Goal: Task Accomplishment & Management: Manage account settings

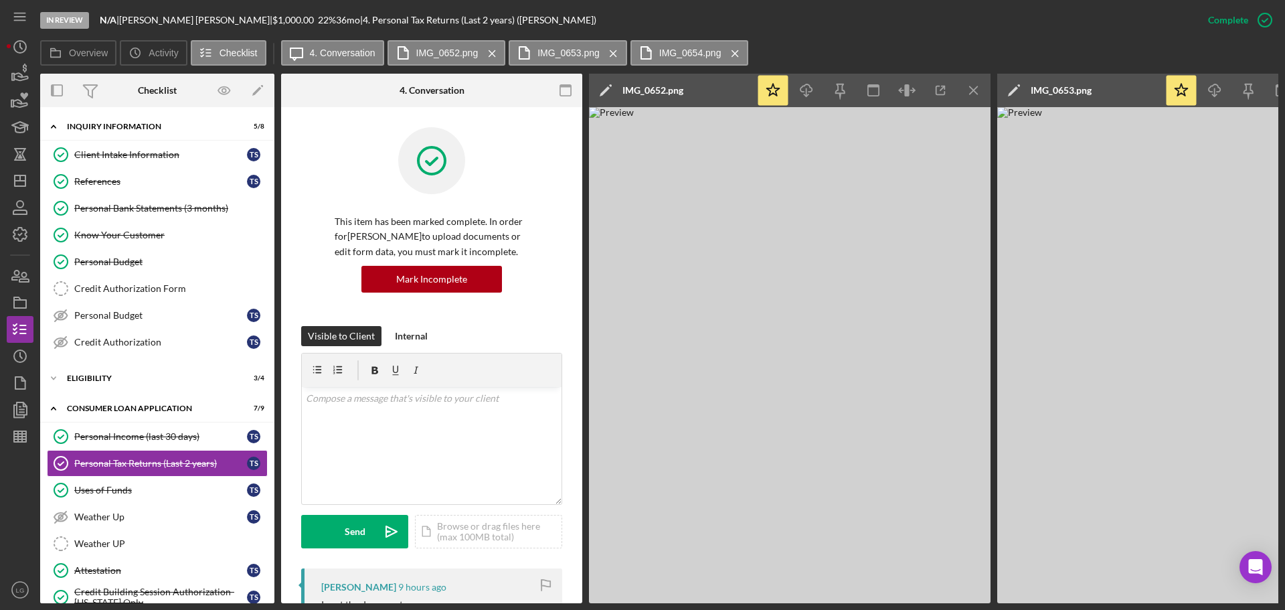
scroll to position [349, 0]
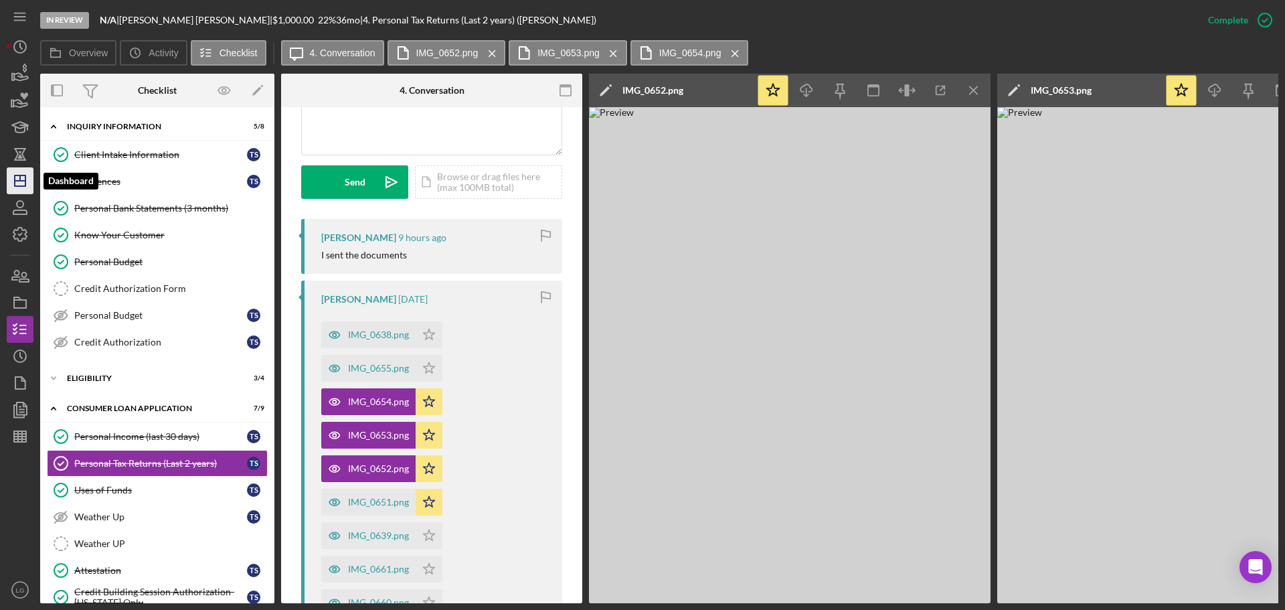
click at [27, 169] on icon "Icon/Dashboard" at bounding box center [19, 180] width 33 height 33
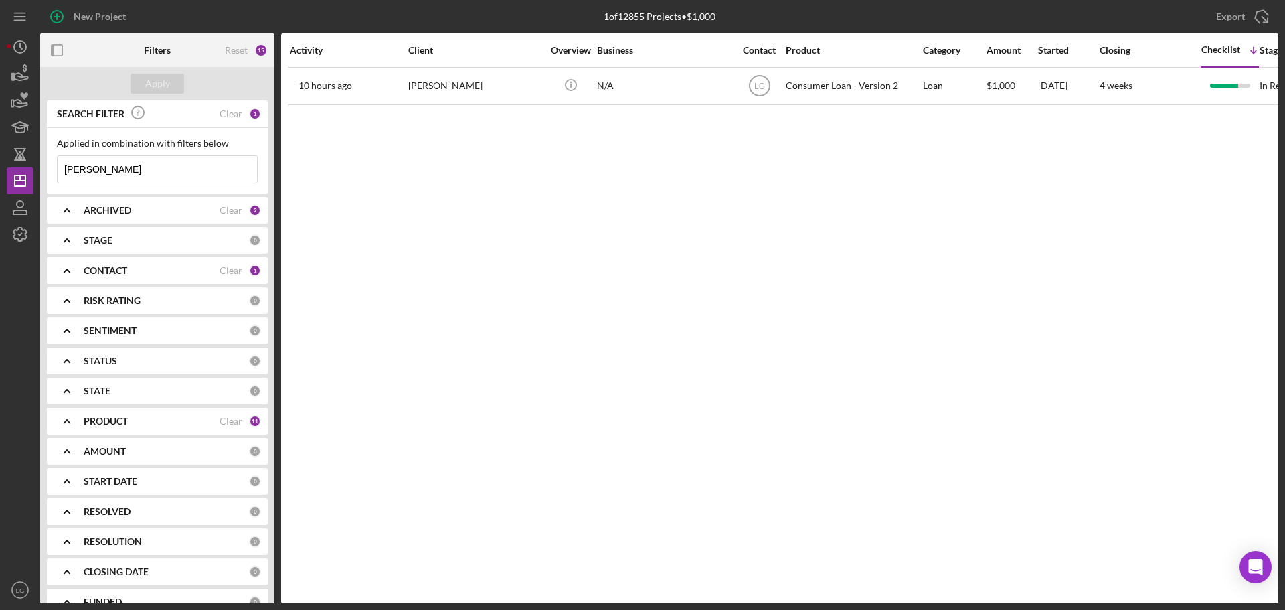
click at [115, 173] on input "[PERSON_NAME]" at bounding box center [157, 169] width 199 height 27
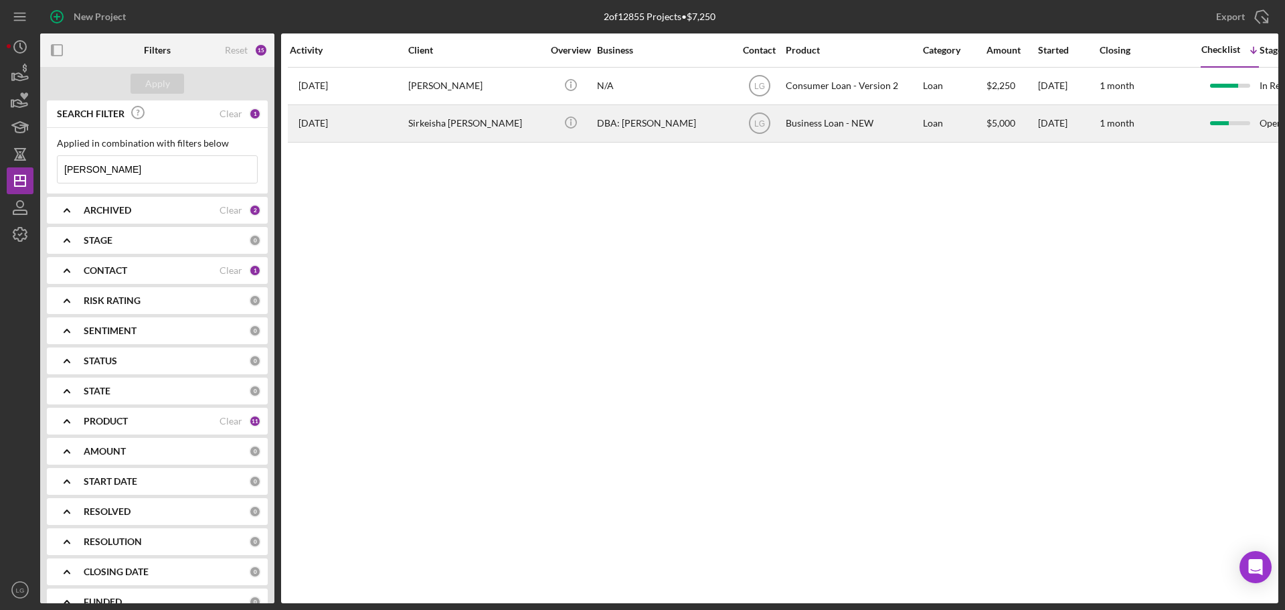
type input "[PERSON_NAME]"
click at [486, 128] on div "Sirkeisha [PERSON_NAME]" at bounding box center [475, 123] width 134 height 35
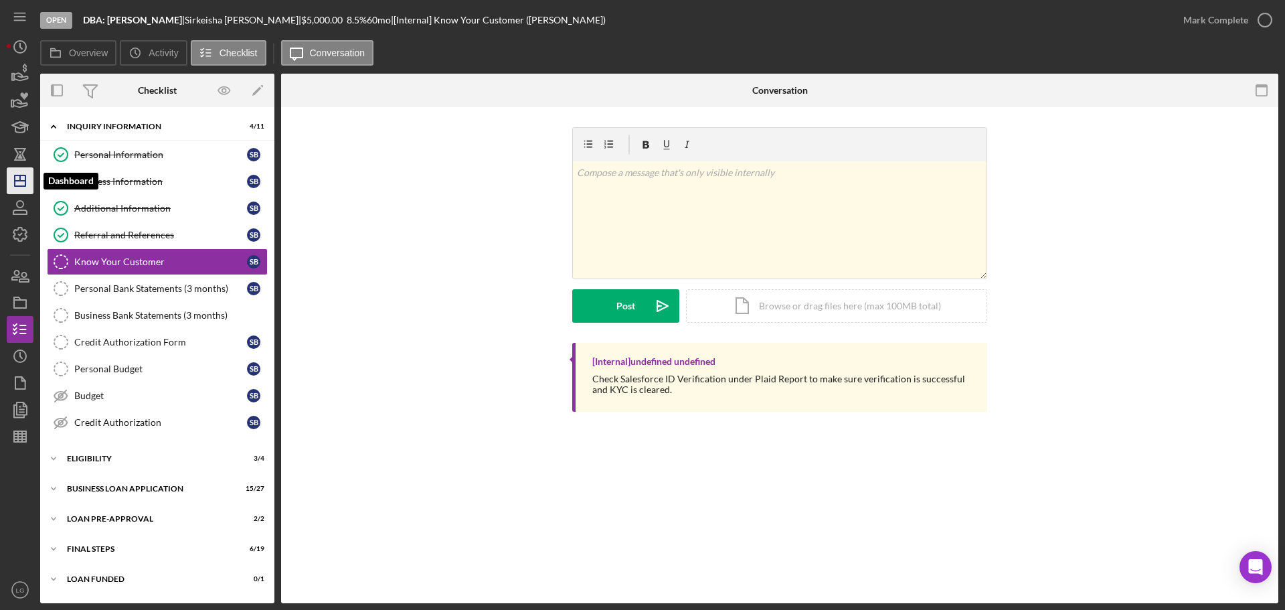
click at [25, 183] on polygon "button" at bounding box center [20, 180] width 11 height 11
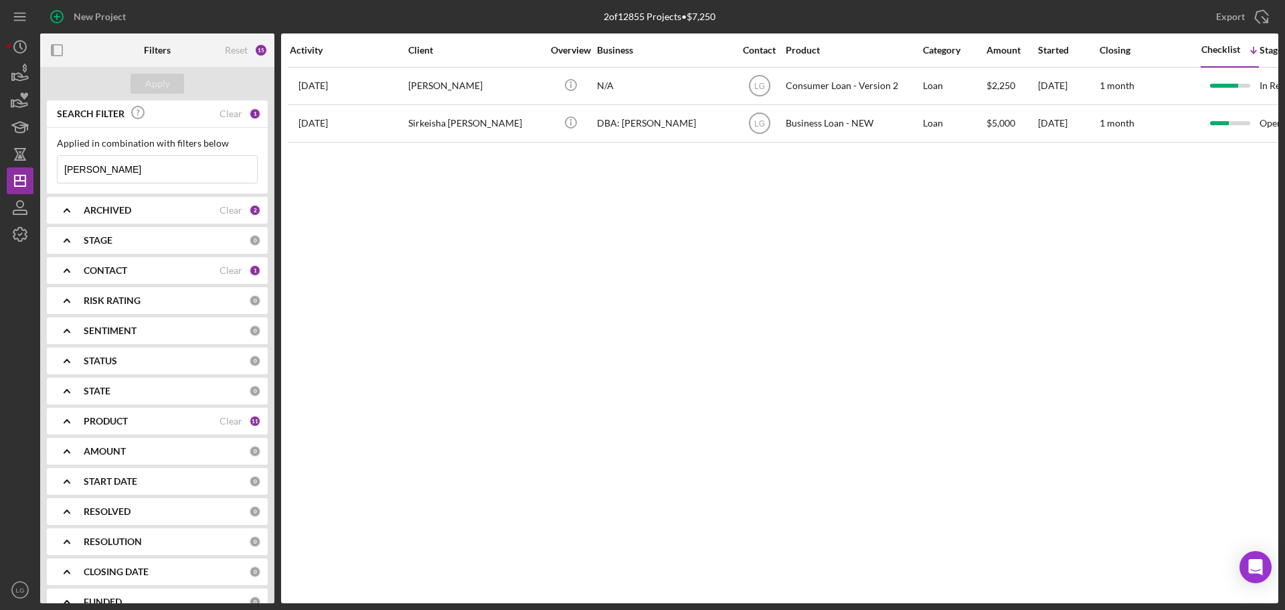
click at [95, 169] on input "[PERSON_NAME]" at bounding box center [157, 169] width 199 height 27
click at [95, 168] on input "[PERSON_NAME]" at bounding box center [157, 169] width 199 height 27
click at [95, 169] on input "[PERSON_NAME]" at bounding box center [157, 169] width 199 height 27
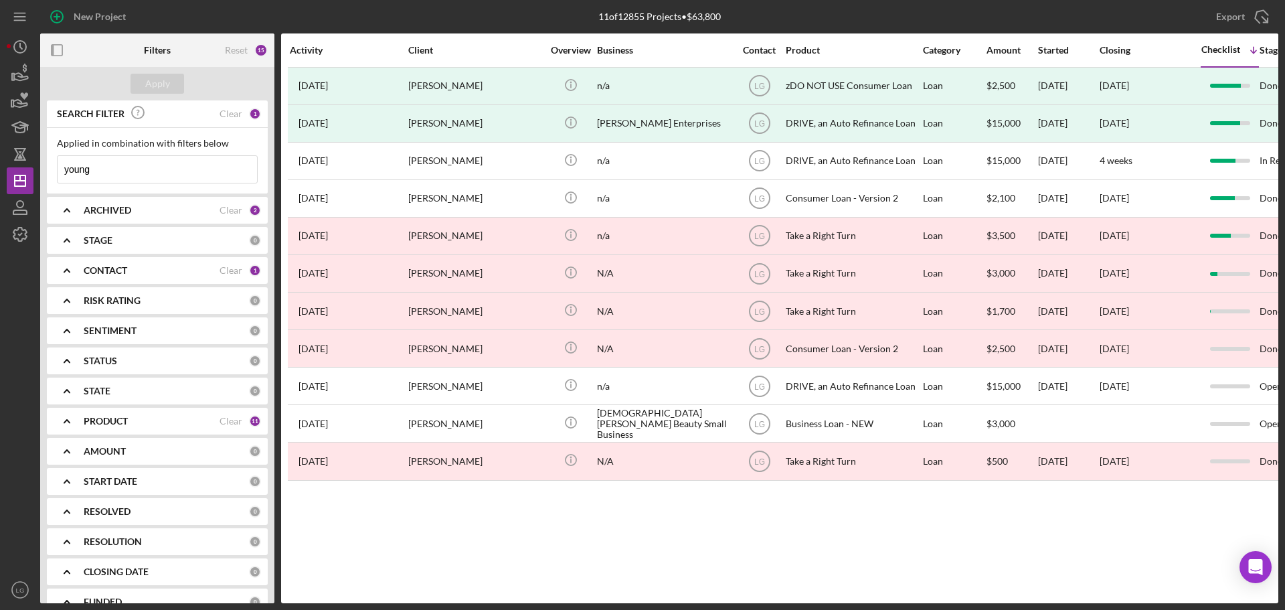
type input "young"
click at [151, 212] on div "ARCHIVED" at bounding box center [152, 210] width 136 height 11
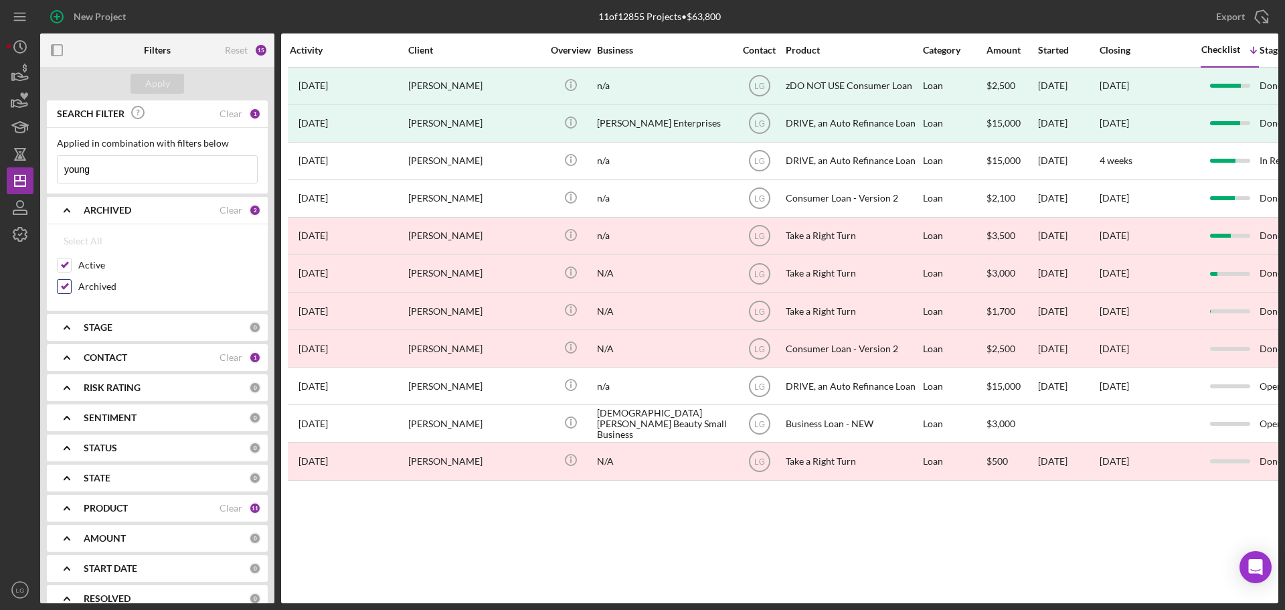
drag, startPoint x: 76, startPoint y: 276, endPoint x: 66, endPoint y: 296, distance: 21.8
click at [76, 278] on div "Active" at bounding box center [157, 268] width 201 height 21
click at [58, 280] on input "Archived" at bounding box center [64, 286] width 13 height 13
checkbox input "false"
click at [157, 78] on div "Apply" at bounding box center [157, 84] width 25 height 20
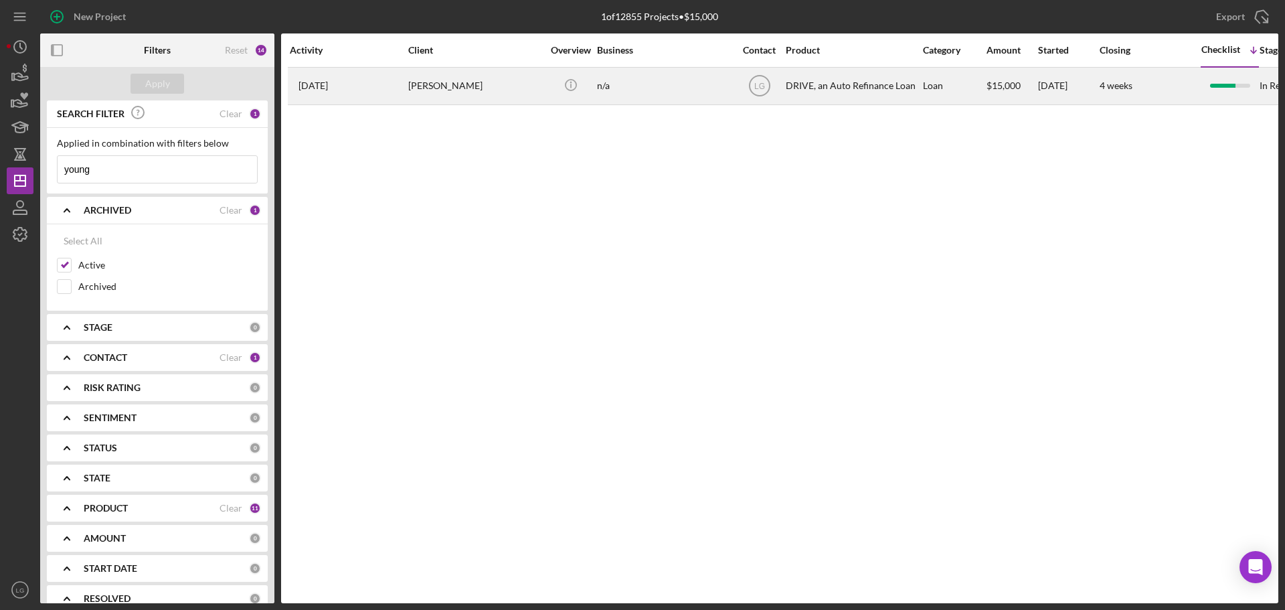
click at [402, 83] on div "[DATE] [PERSON_NAME]" at bounding box center [348, 85] width 117 height 35
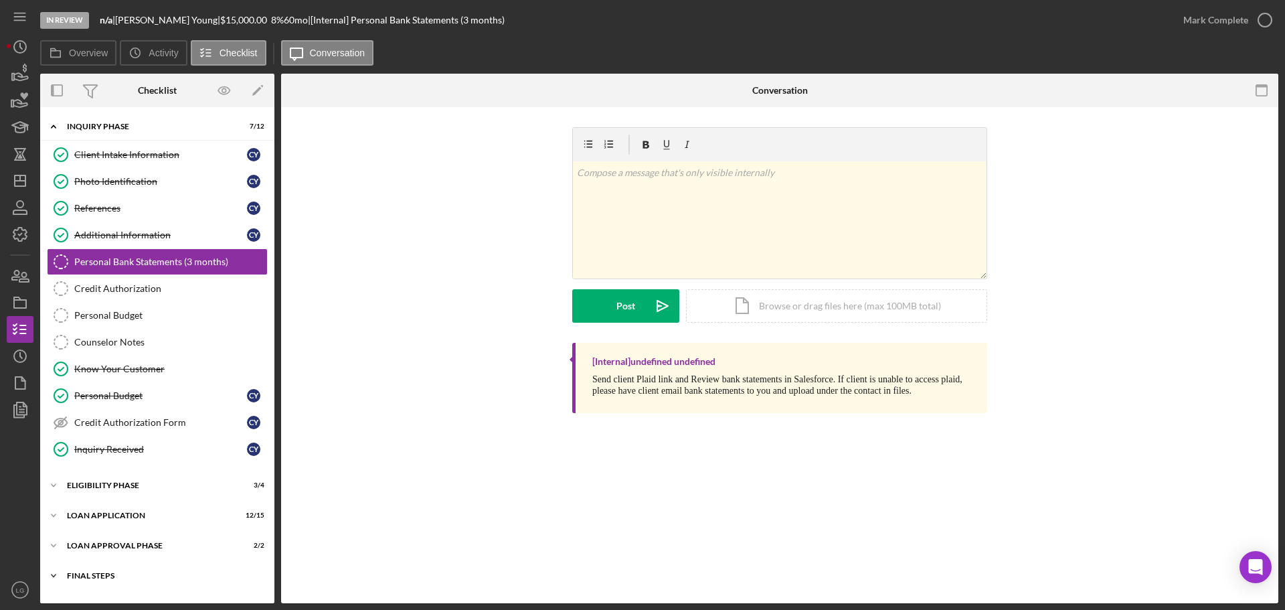
click at [159, 571] on div "Icon/Expander FINAL STEPS 3 / 8" at bounding box center [157, 575] width 234 height 27
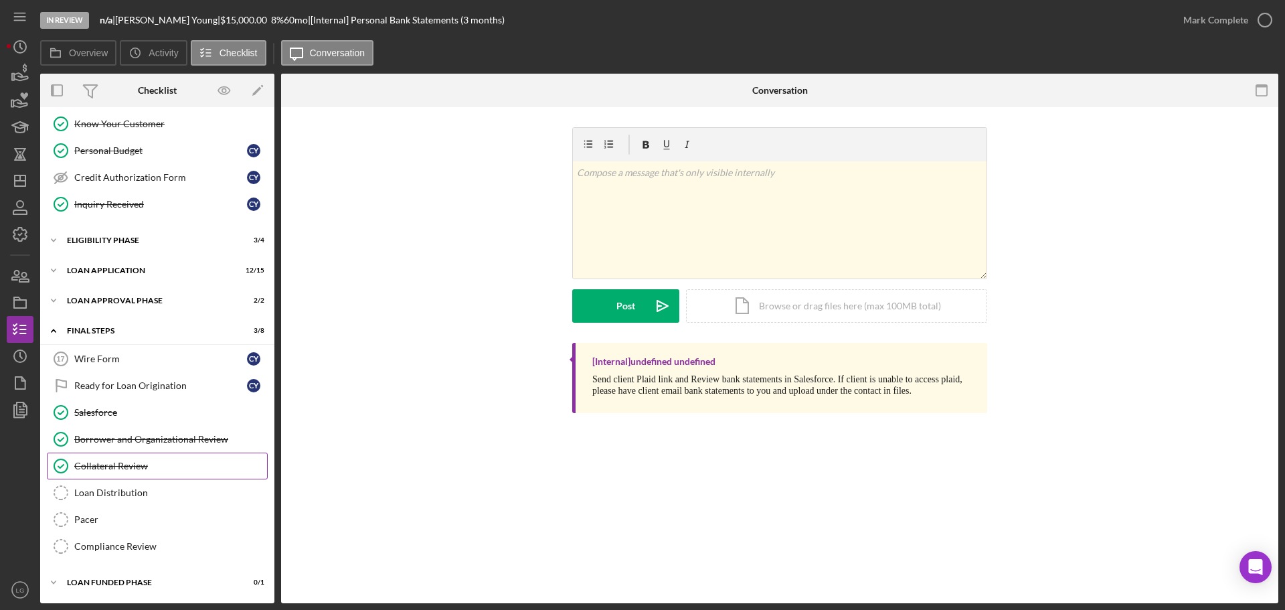
click at [144, 468] on div "Collateral Review" at bounding box center [170, 465] width 193 height 11
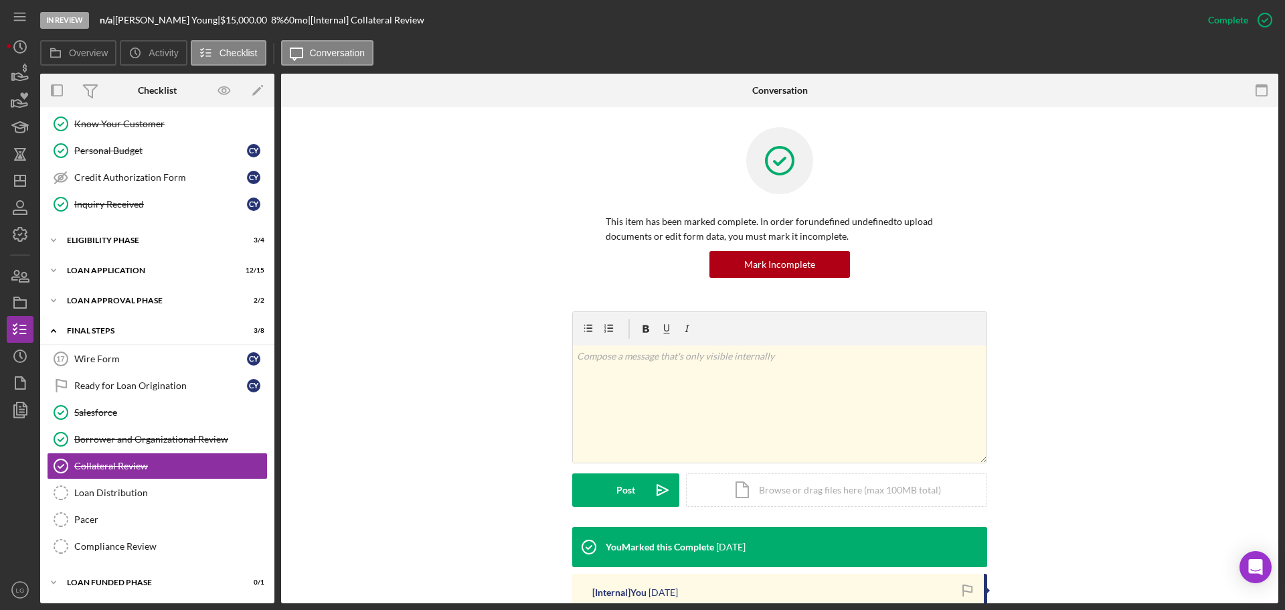
scroll to position [201, 0]
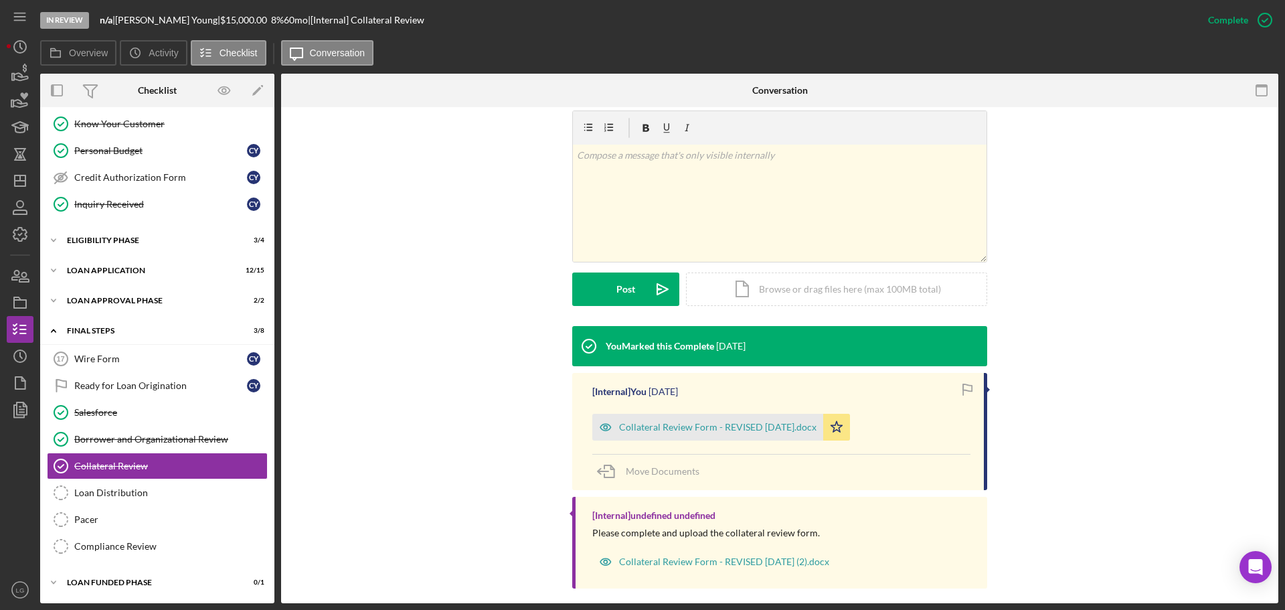
click at [635, 410] on div "Collateral Review Form - REVISED [DATE].docx Icon/Star" at bounding box center [724, 423] width 264 height 33
click at [636, 414] on div "Collateral Review Form - REVISED [DATE].docx" at bounding box center [707, 427] width 231 height 27
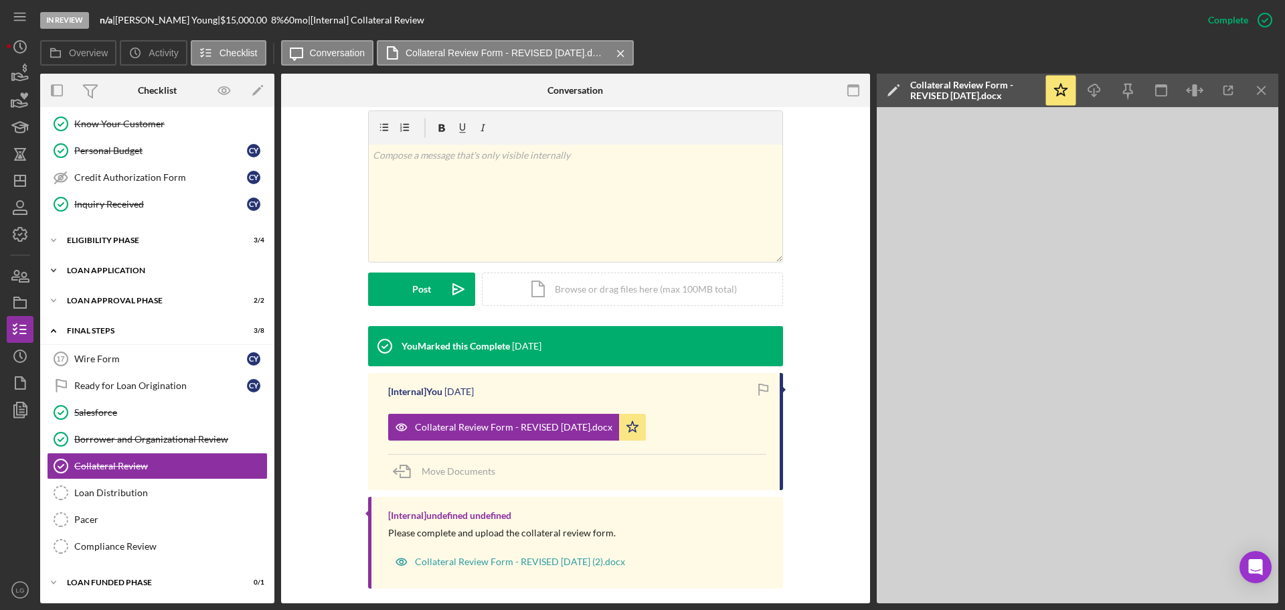
click at [127, 264] on div "Icon/Expander Loan Application 12 / 15" at bounding box center [157, 270] width 234 height 27
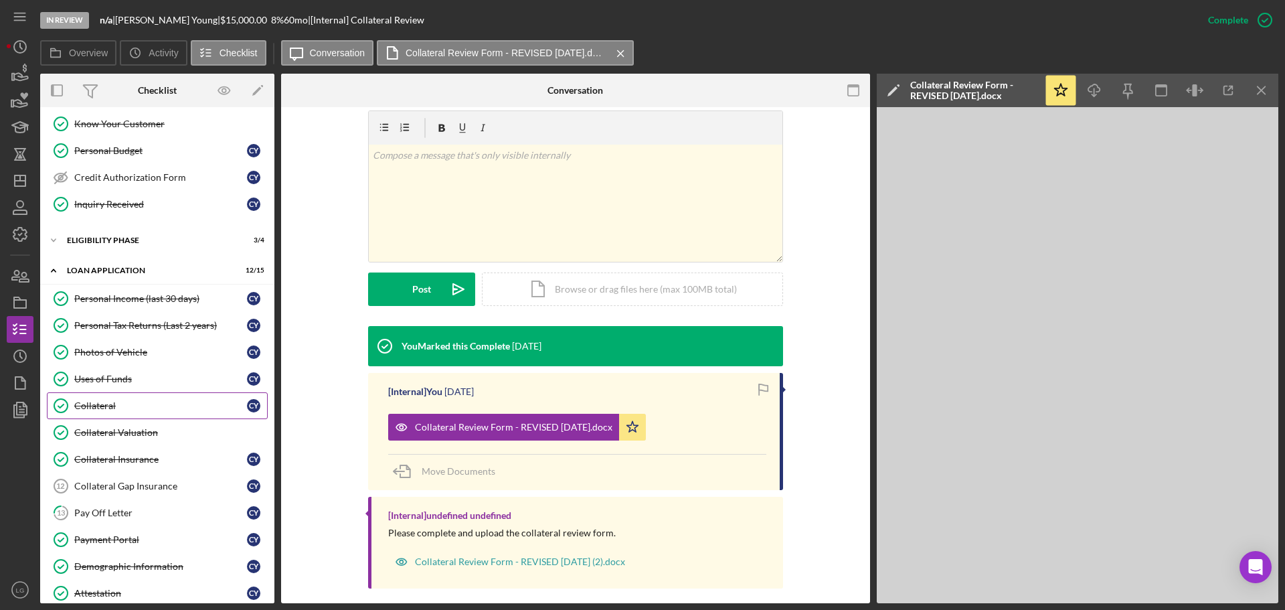
click at [138, 408] on div "Collateral" at bounding box center [160, 405] width 173 height 11
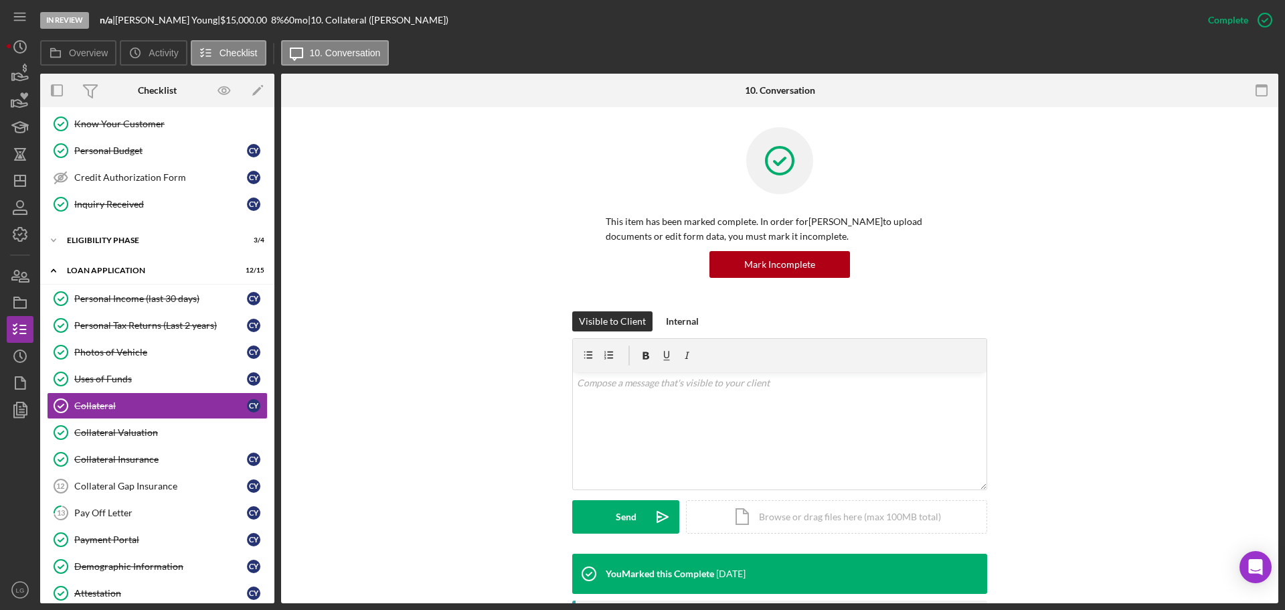
scroll to position [268, 0]
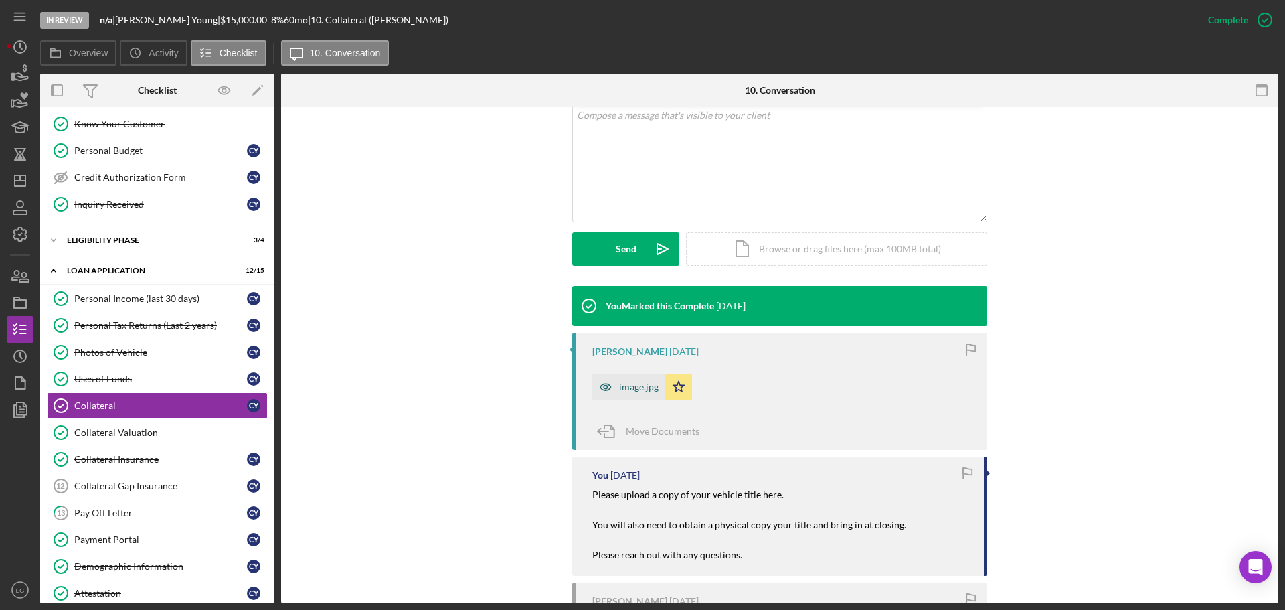
click at [611, 385] on icon "button" at bounding box center [605, 386] width 27 height 27
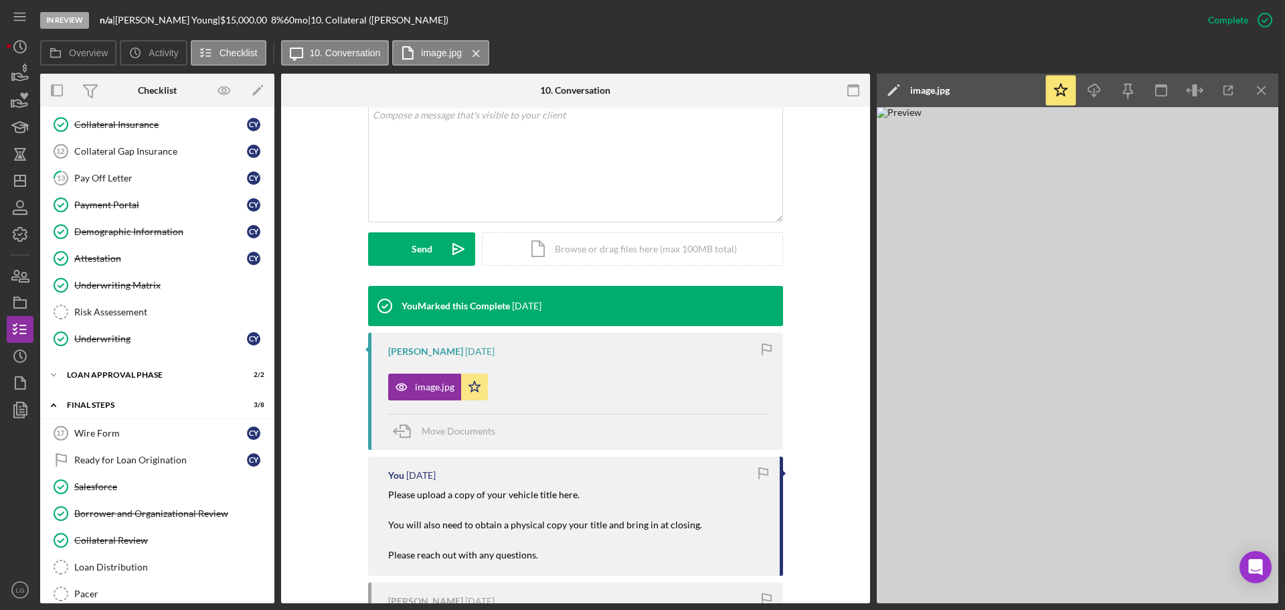
scroll to position [654, 0]
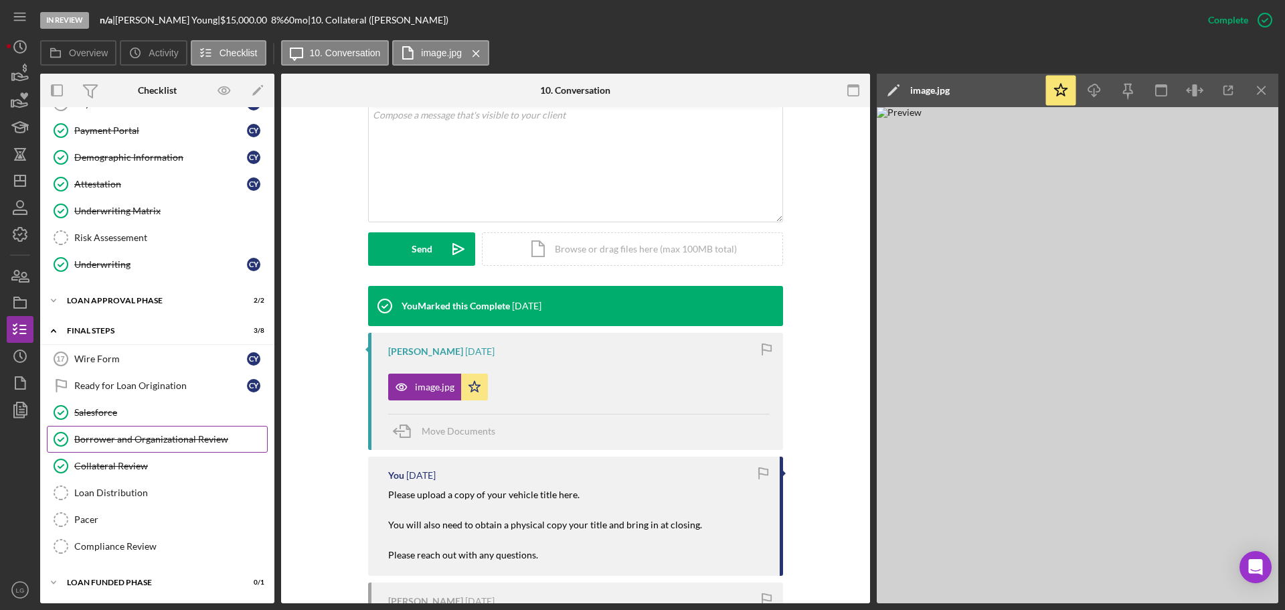
click at [146, 440] on div "Borrower and Organizational Review" at bounding box center [170, 439] width 193 height 11
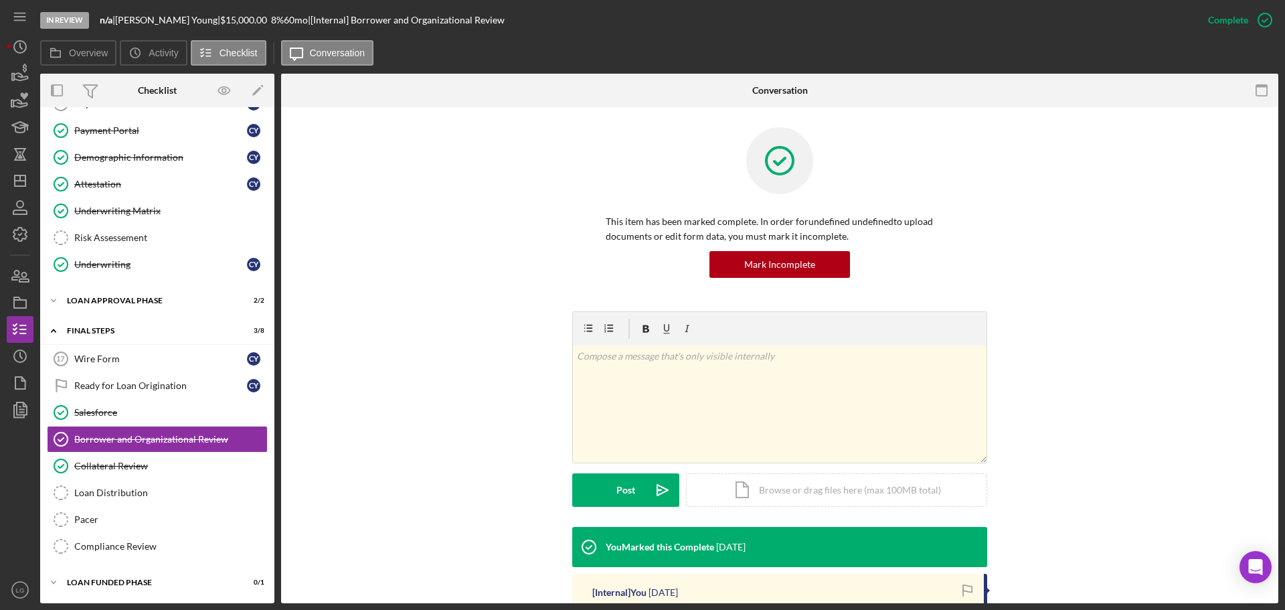
scroll to position [268, 0]
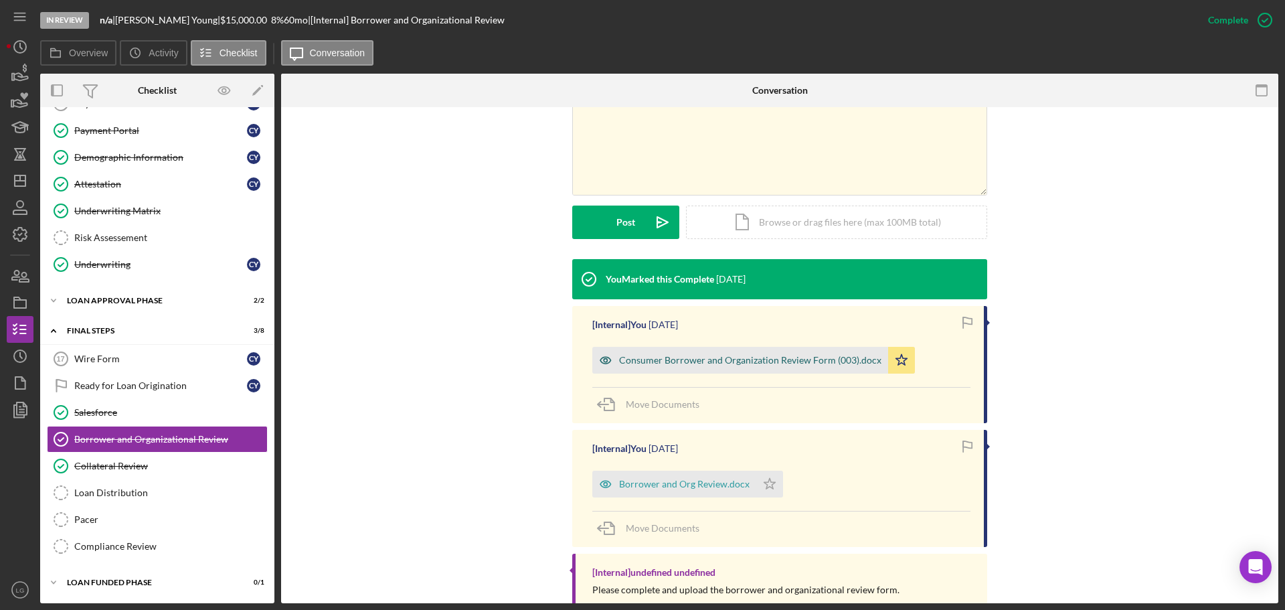
click at [709, 353] on div "Consumer Borrower and Organization Review Form (003).docx" at bounding box center [740, 360] width 296 height 27
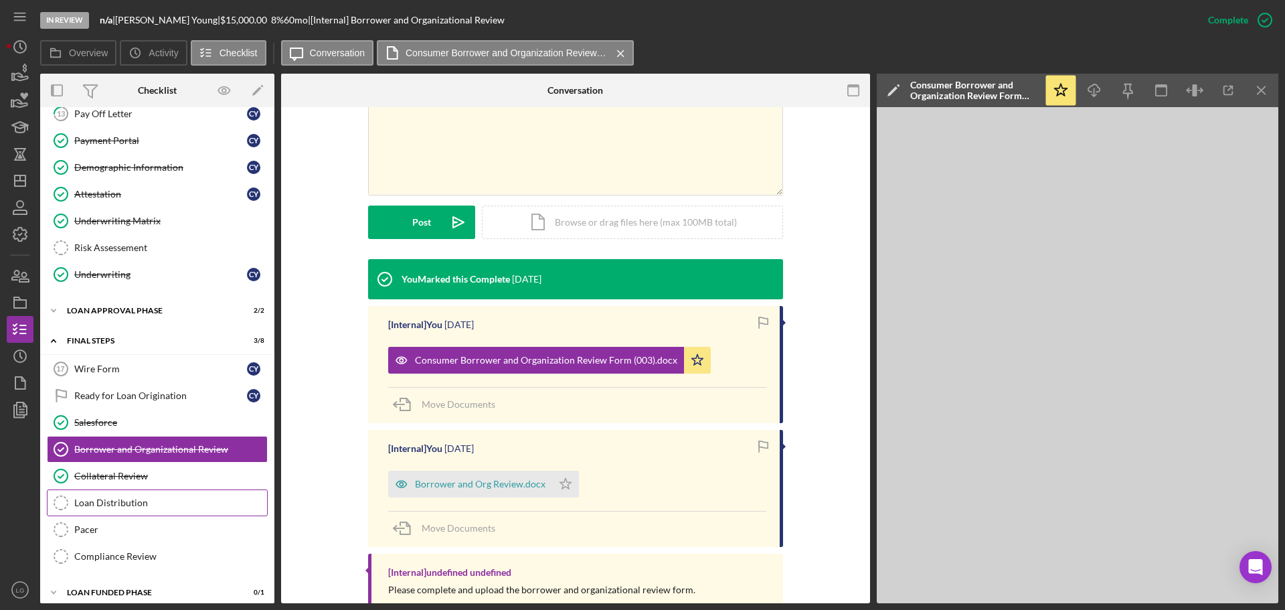
click at [118, 500] on div "Loan Distribution" at bounding box center [170, 502] width 193 height 11
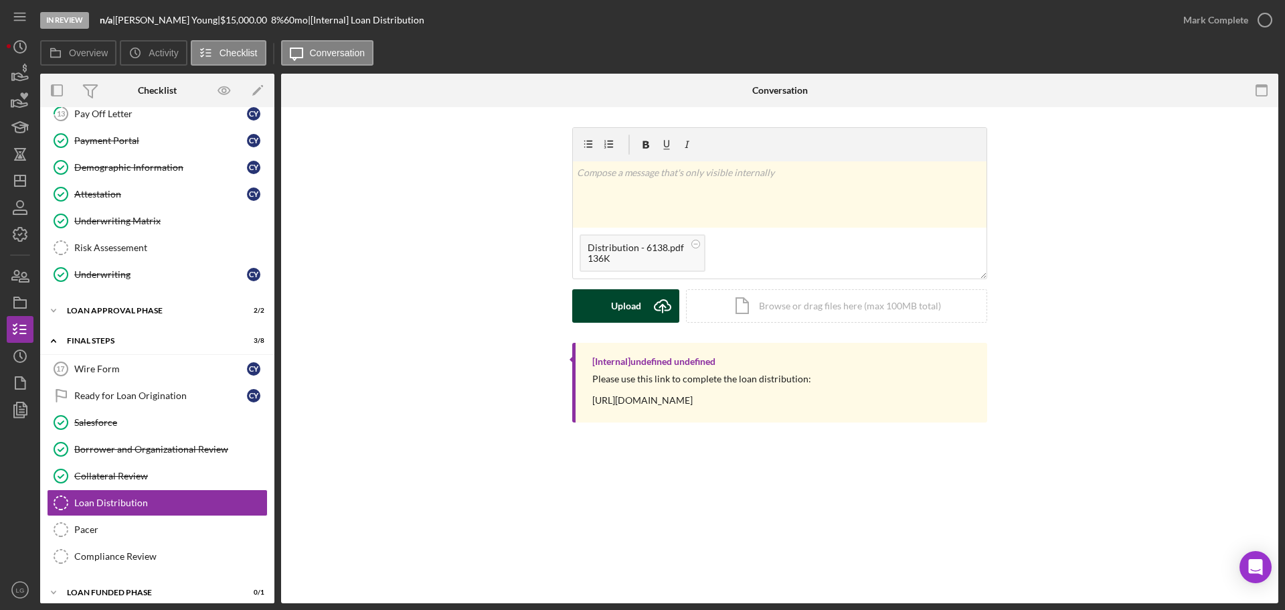
click at [671, 303] on icon "Icon/Upload" at bounding box center [662, 305] width 33 height 33
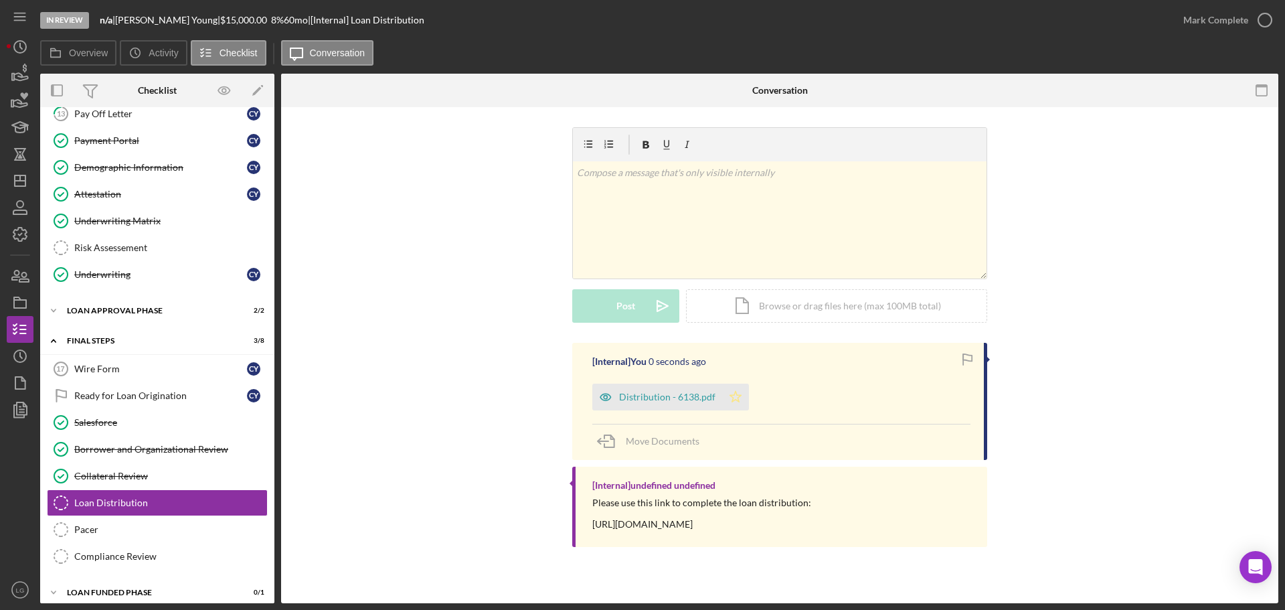
click at [732, 402] on icon "Icon/Star" at bounding box center [735, 396] width 27 height 27
click at [693, 402] on div "Distribution - 6138.pdf" at bounding box center [667, 396] width 96 height 11
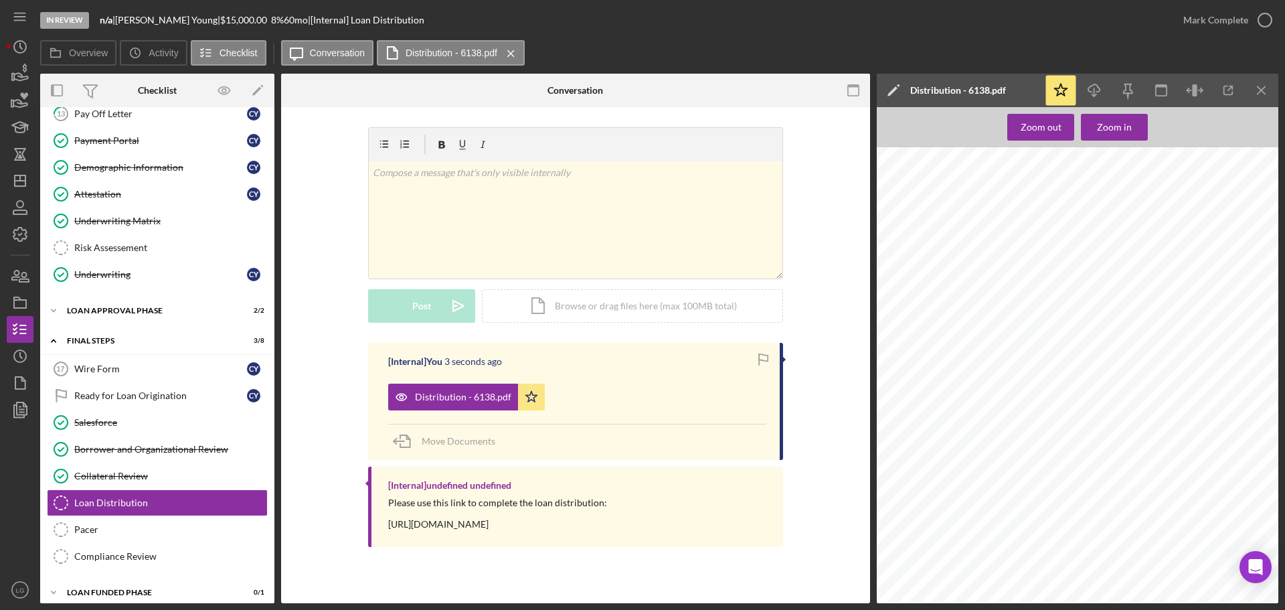
drag, startPoint x: 1107, startPoint y: 209, endPoint x: 1112, endPoint y: 250, distance: 41.2
click at [1112, 250] on div "Distribution You will not be able to make edits once you submit. Be sure to dou…" at bounding box center [1082, 412] width 410 height 530
click at [1199, 30] on div "Mark Complete" at bounding box center [1215, 20] width 65 height 27
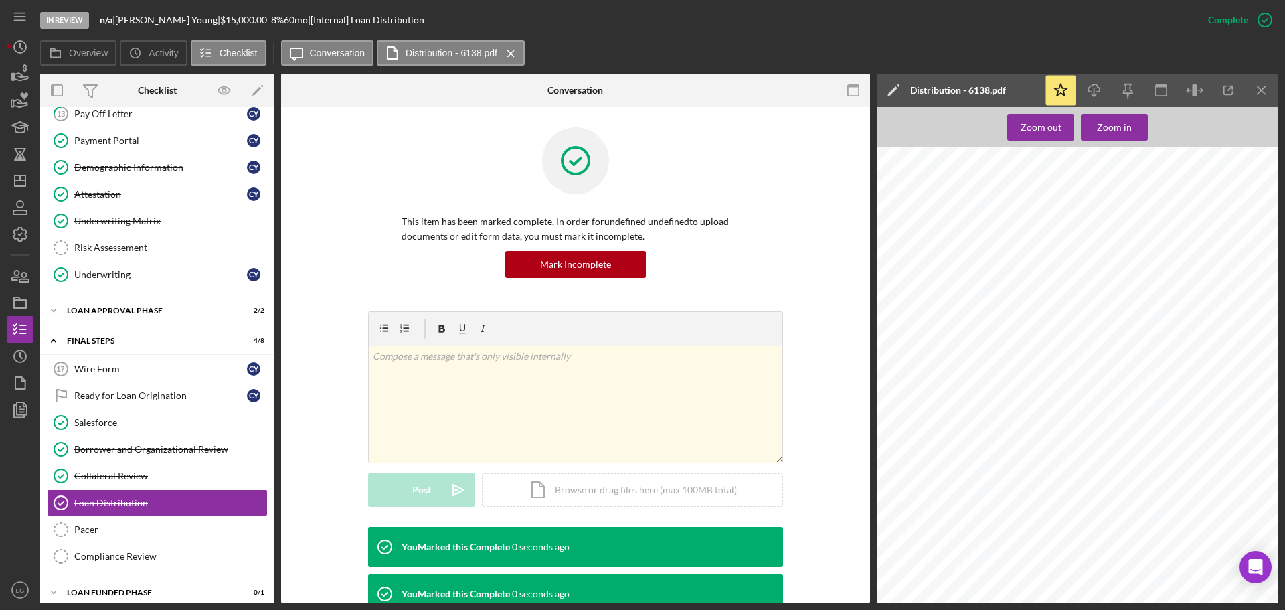
click at [811, 267] on div "This item has been marked complete. In order for undefined undefined to upload …" at bounding box center [575, 219] width 549 height 184
click at [225, 144] on div "Payment Portal" at bounding box center [160, 140] width 173 height 11
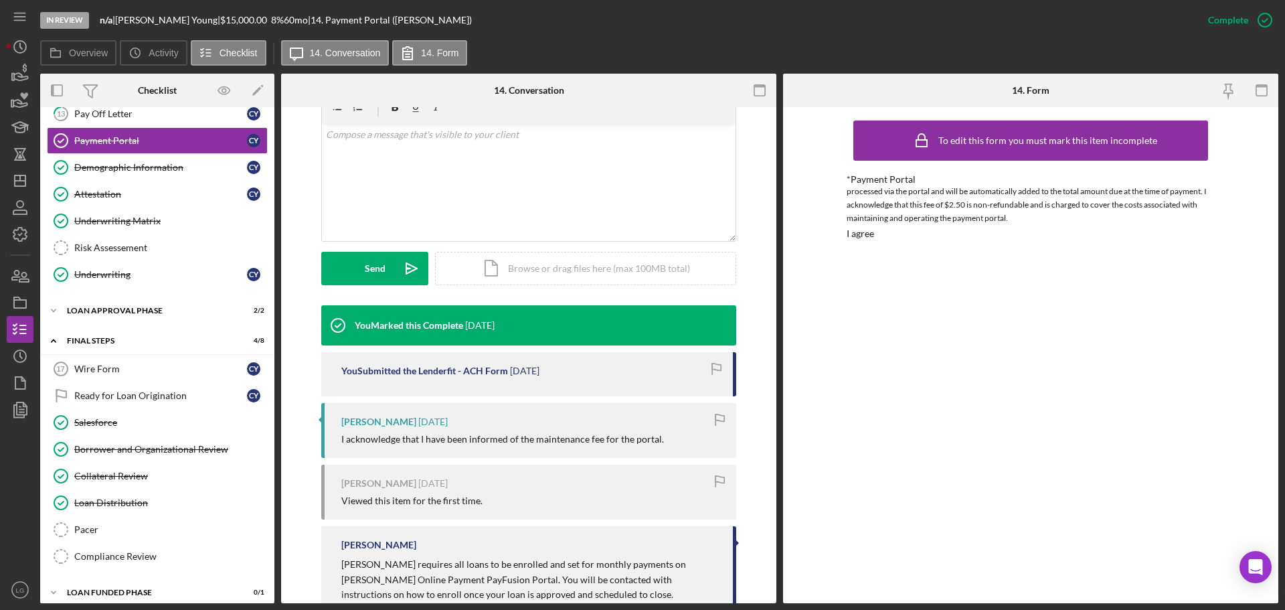
scroll to position [252, 0]
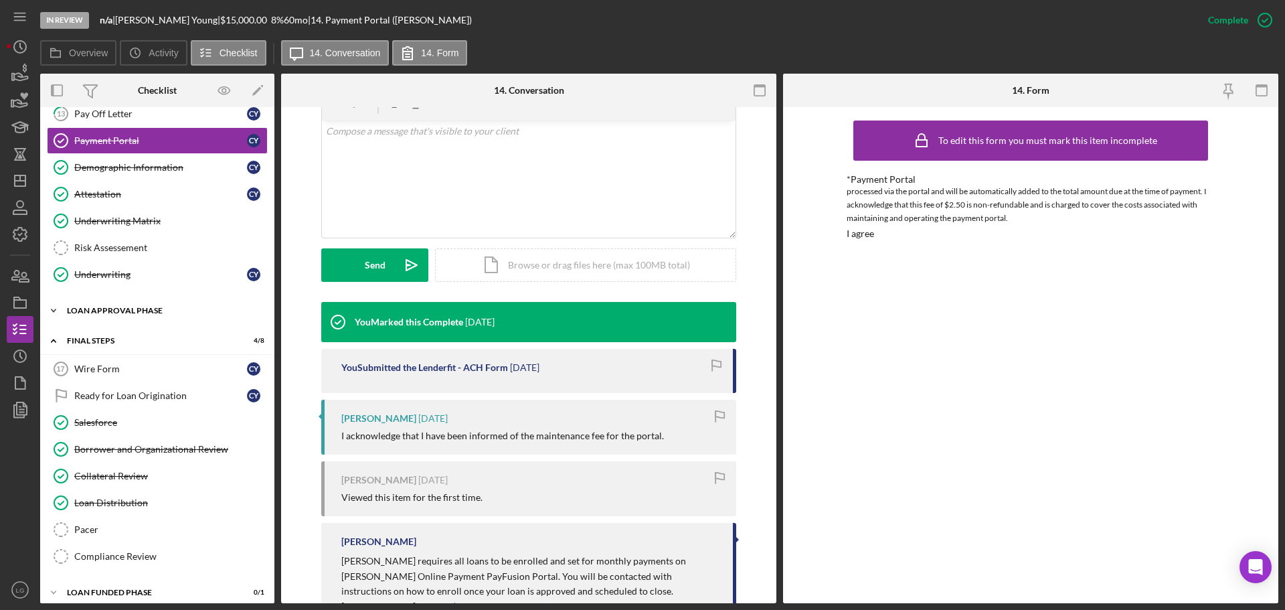
click at [106, 300] on div "Icon/Expander Loan Approval Phase 2 / 2" at bounding box center [157, 310] width 234 height 27
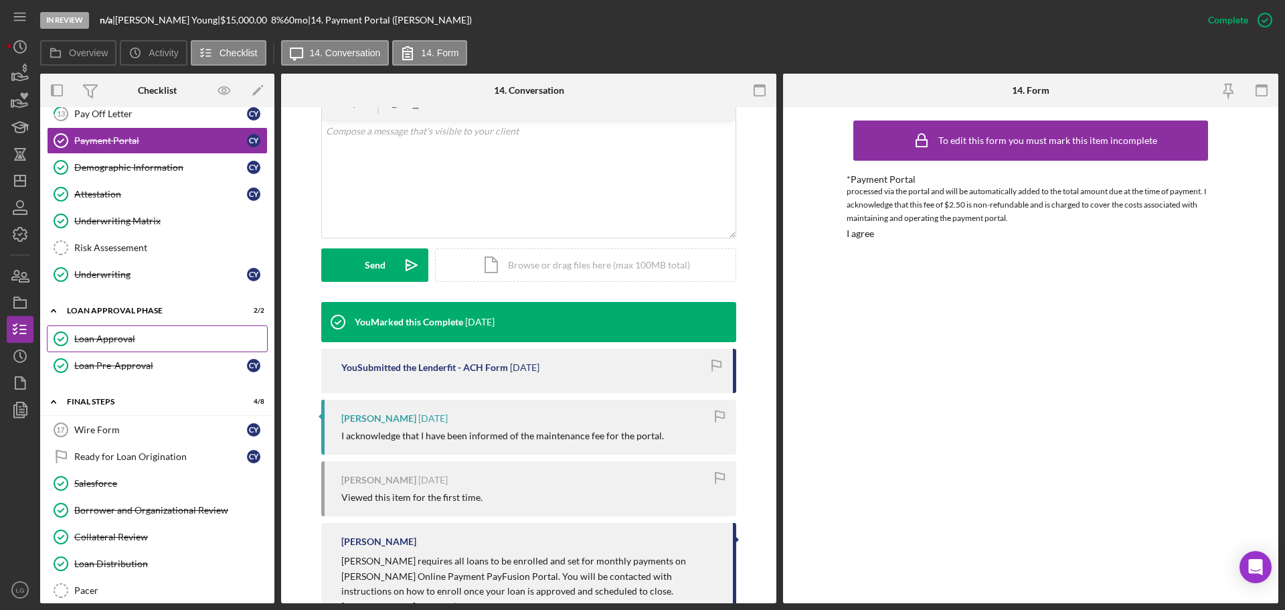
click at [118, 328] on link "Loan Approval Loan Approval" at bounding box center [157, 338] width 221 height 27
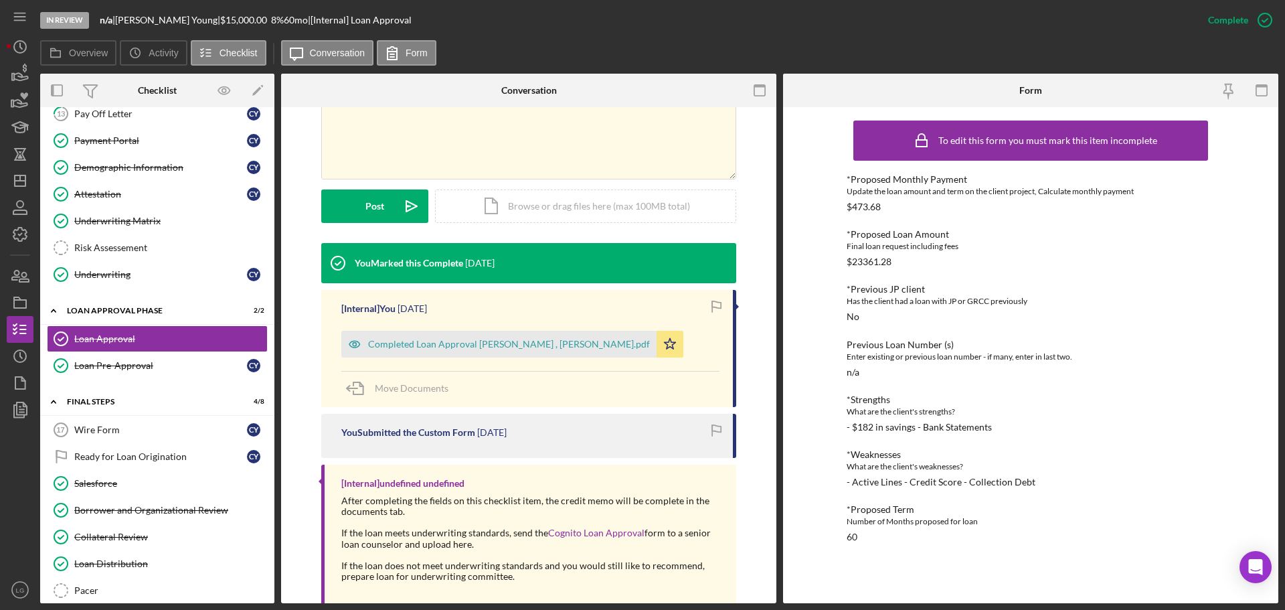
scroll to position [285, 0]
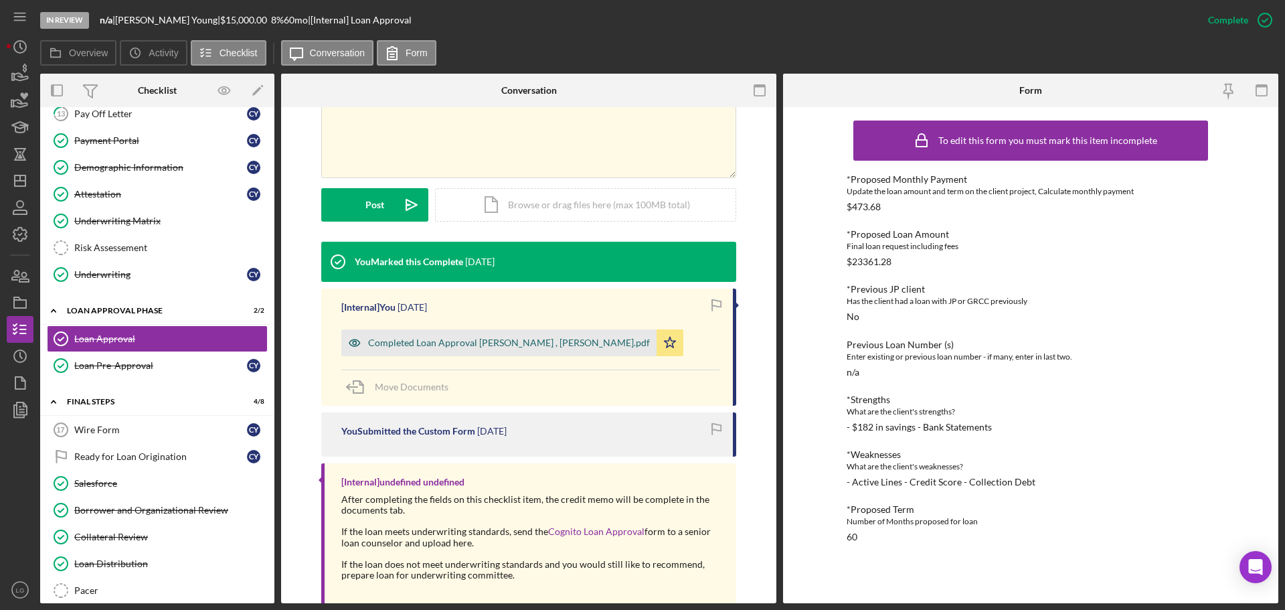
click at [552, 336] on div "Completed Loan Approval [PERSON_NAME] , [PERSON_NAME].pdf" at bounding box center [498, 342] width 315 height 27
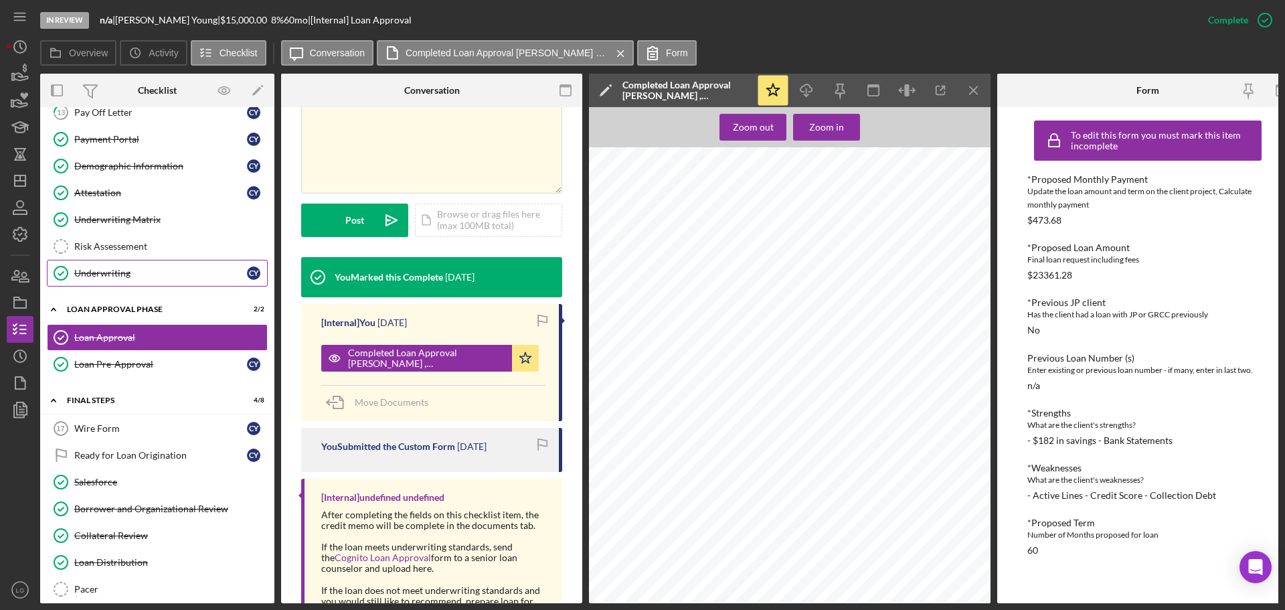
scroll to position [642, 0]
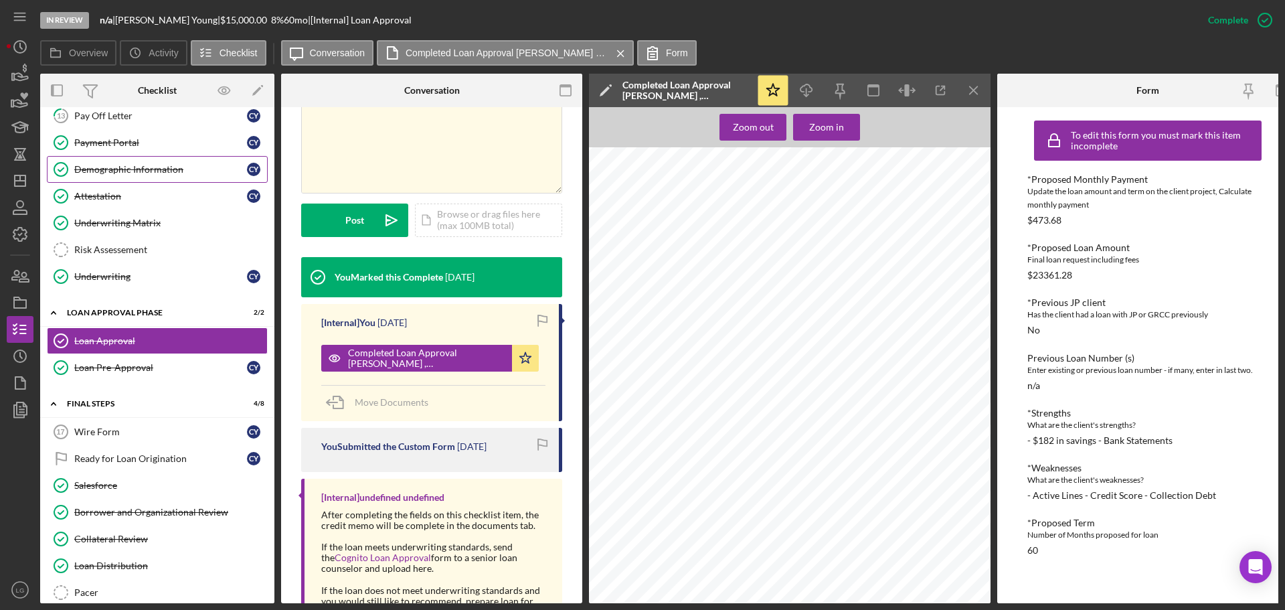
click at [178, 177] on link "Demographic Information Demographic Information C Y" at bounding box center [157, 169] width 221 height 27
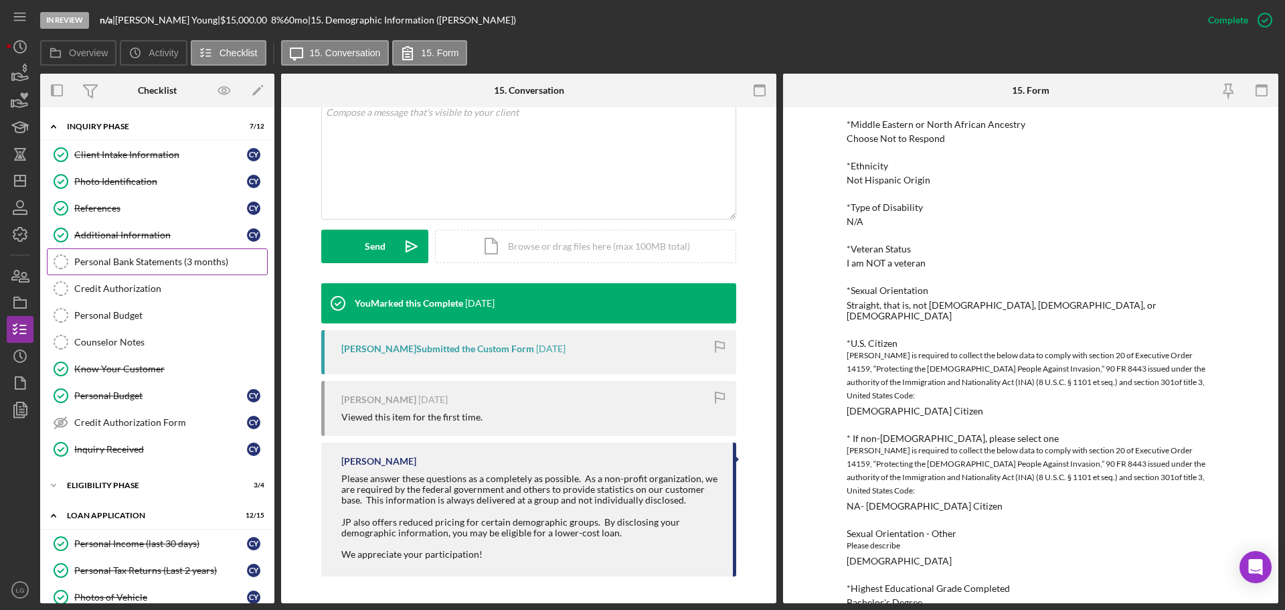
click at [161, 259] on div "Personal Bank Statements (3 months)" at bounding box center [170, 261] width 193 height 11
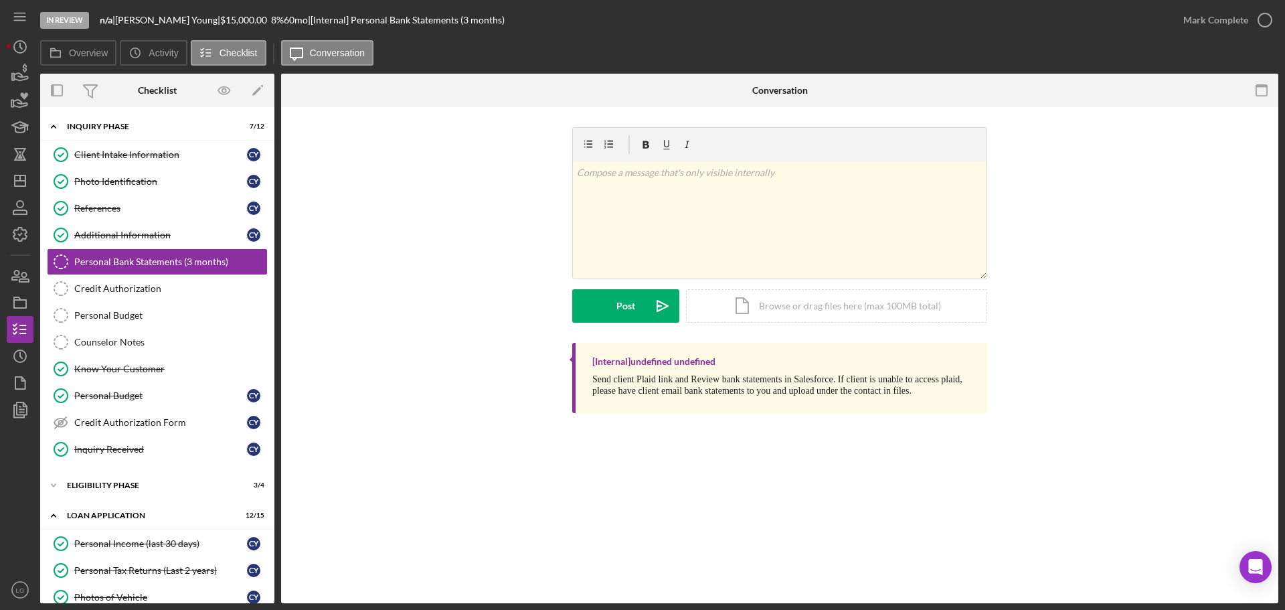
click at [1282, 292] on div "In Review n/a | [PERSON_NAME] | $15,000.00 8 % 60 mo | [Internal] Personal Bank…" at bounding box center [642, 305] width 1285 height 610
click at [832, 205] on div "v Color teal Color pink Remove color Add row above Add row below Add column bef…" at bounding box center [780, 219] width 414 height 117
click at [663, 315] on icon "Icon/icon-invite-send" at bounding box center [662, 305] width 33 height 33
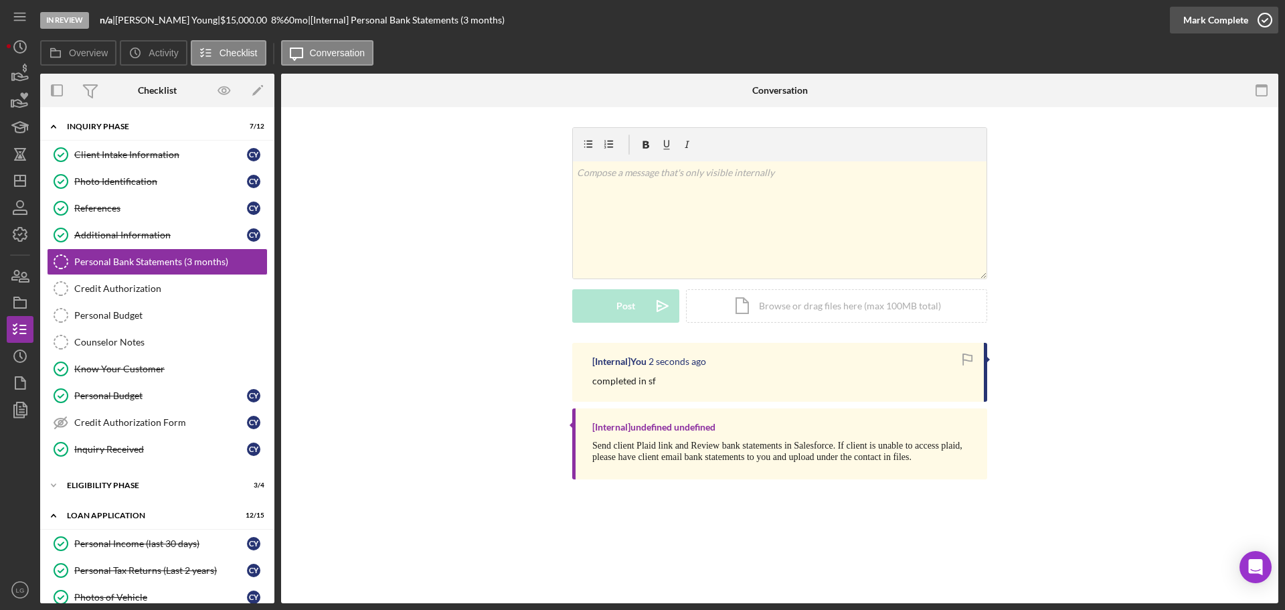
click at [1205, 23] on div "Mark Complete" at bounding box center [1215, 20] width 65 height 27
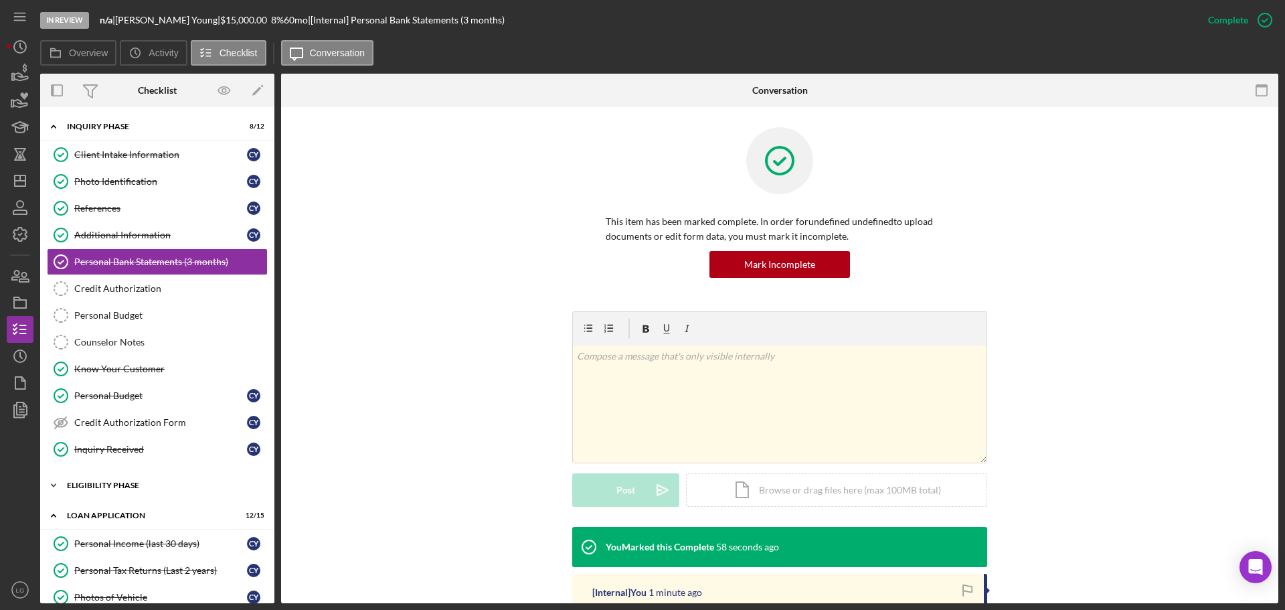
click at [159, 493] on div "Icon/Expander Eligibility Phase 3 / 4" at bounding box center [157, 485] width 234 height 27
click at [152, 509] on div "Credit Report" at bounding box center [170, 513] width 193 height 11
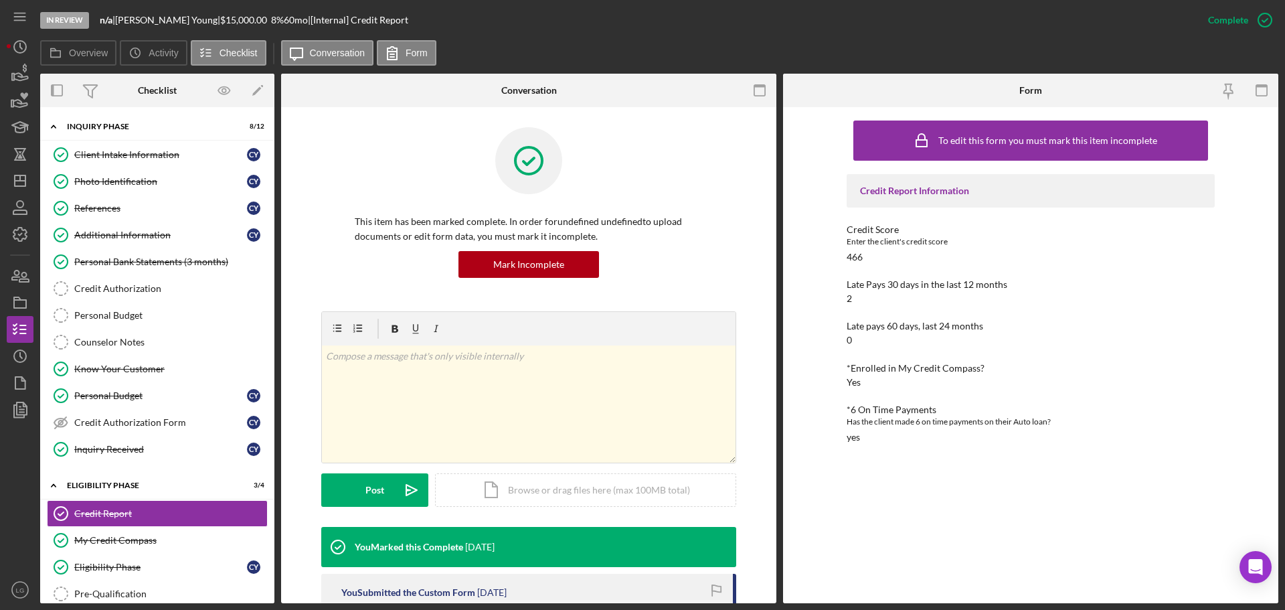
scroll to position [201, 0]
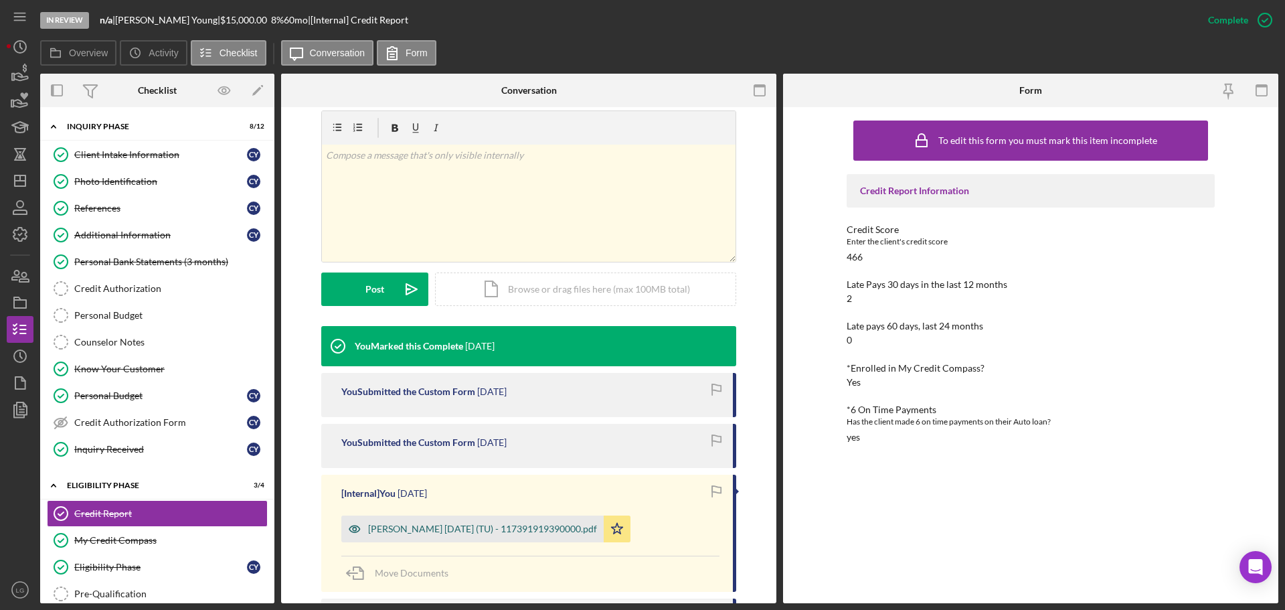
click at [454, 531] on div "[PERSON_NAME] [DATE] (TU) - 117391919390000.pdf" at bounding box center [482, 528] width 229 height 11
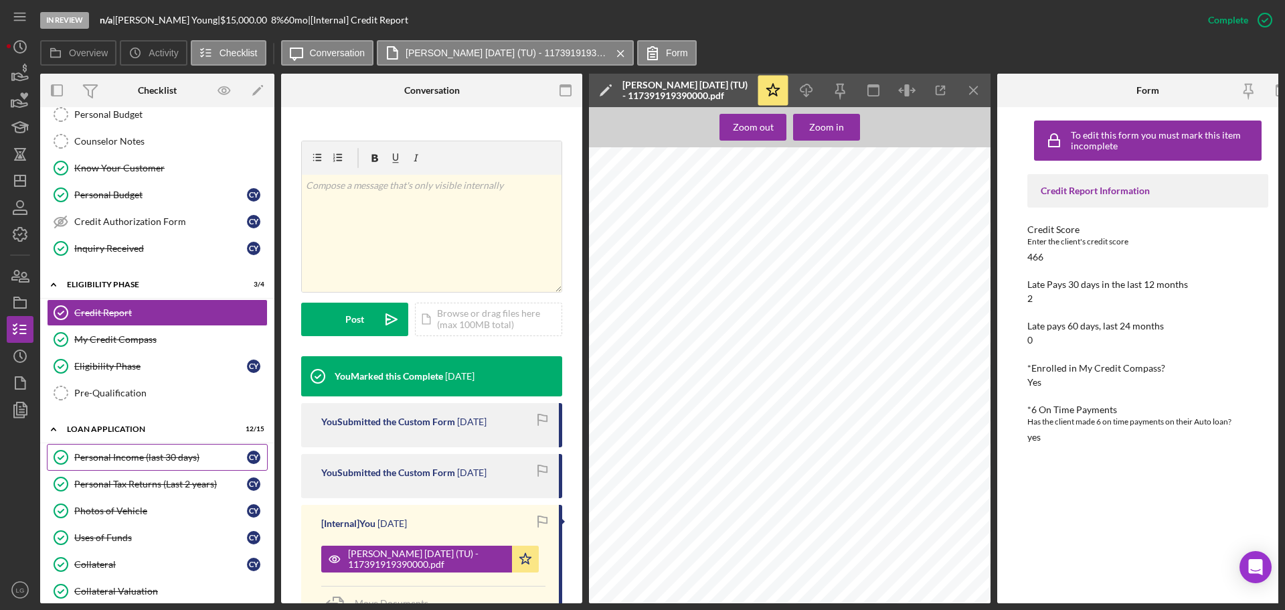
click at [144, 456] on div "Personal Income (last 30 days)" at bounding box center [160, 457] width 173 height 11
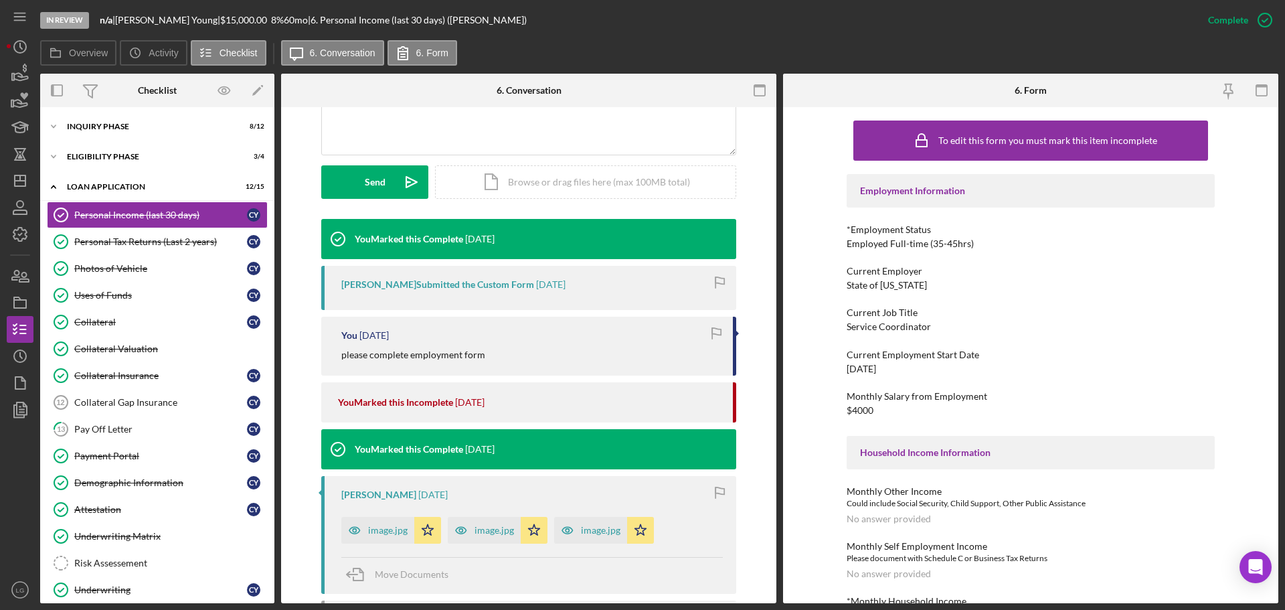
scroll to position [402, 0]
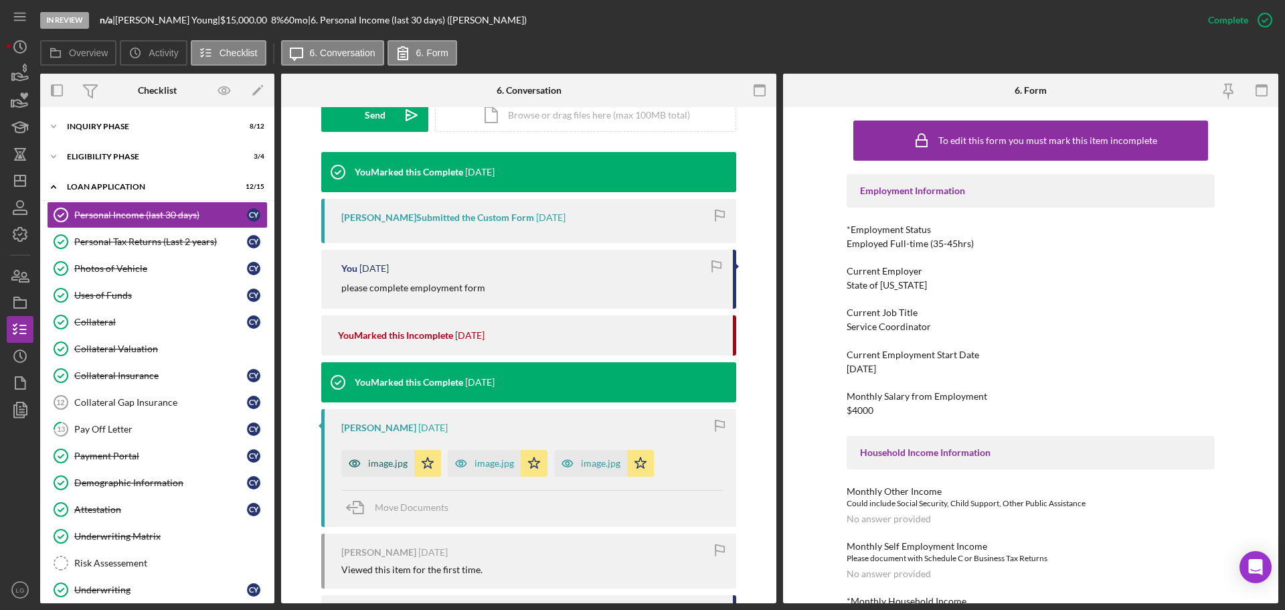
click at [378, 453] on div "image.jpg" at bounding box center [377, 463] width 73 height 27
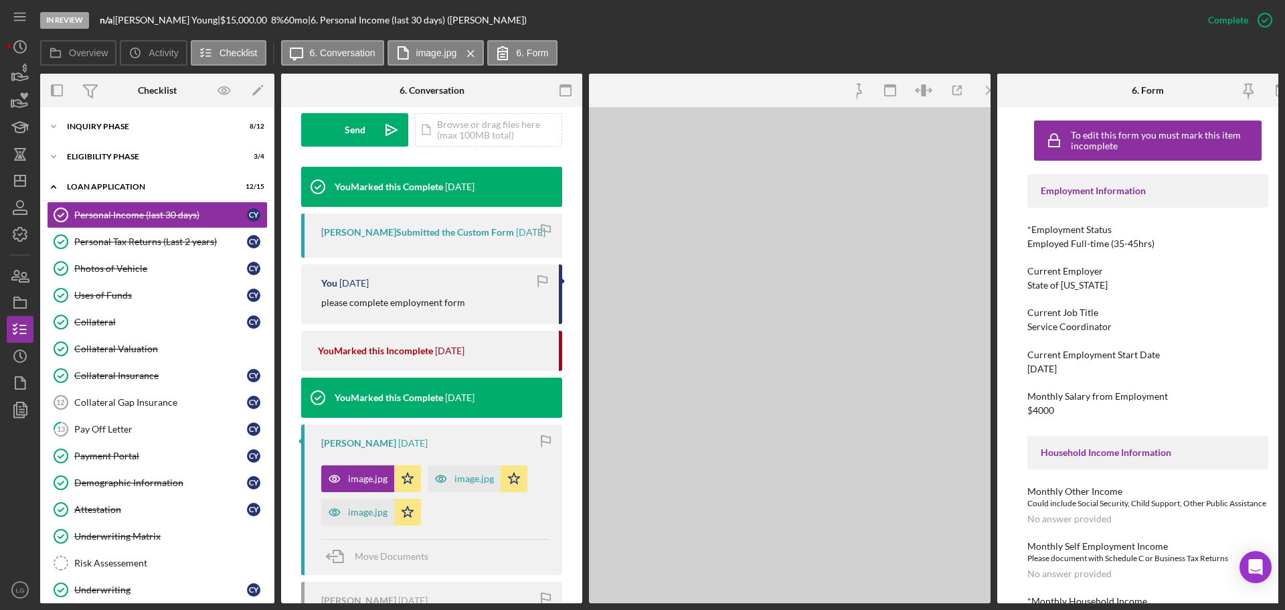
scroll to position [416, 0]
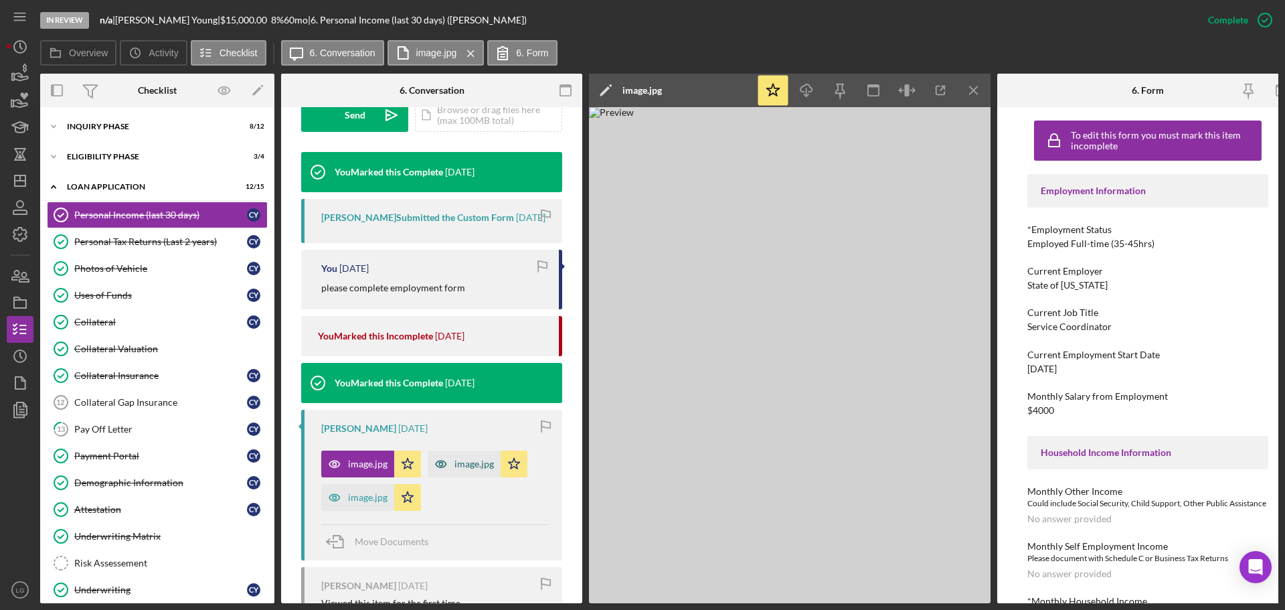
click at [458, 469] on div "image.jpg" at bounding box center [473, 463] width 39 height 11
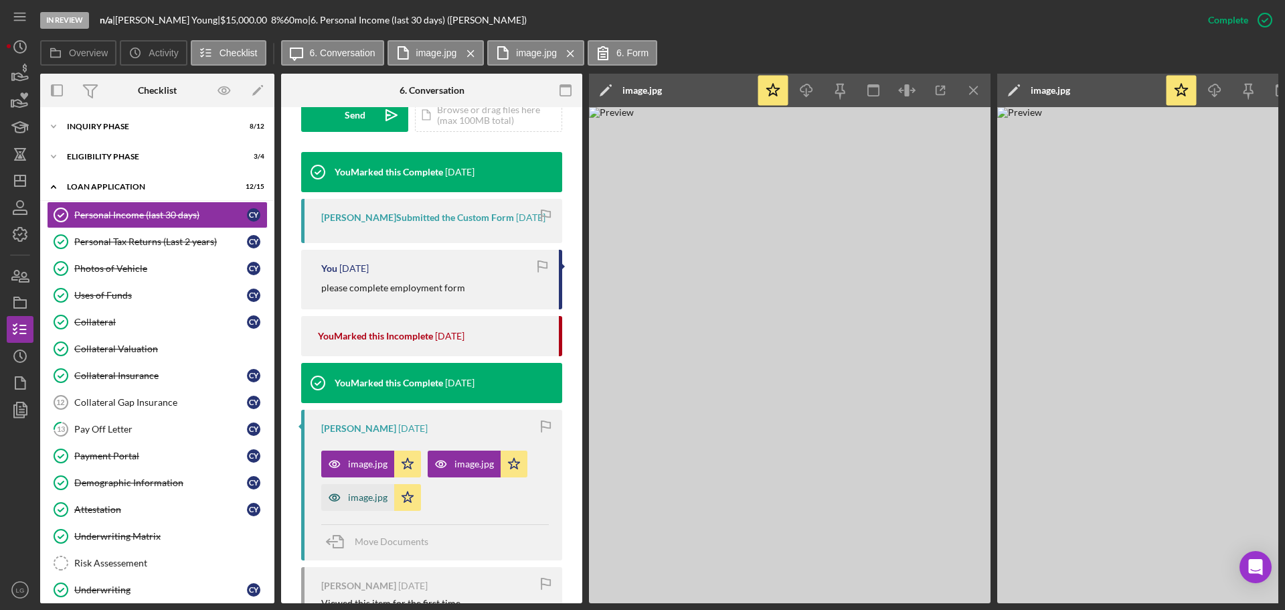
click at [362, 503] on div "image.jpg" at bounding box center [367, 497] width 39 height 11
click at [165, 248] on link "Personal Tax Returns (Last 2 years) Personal Tax Returns (Last 2 years) C Y" at bounding box center [157, 241] width 221 height 27
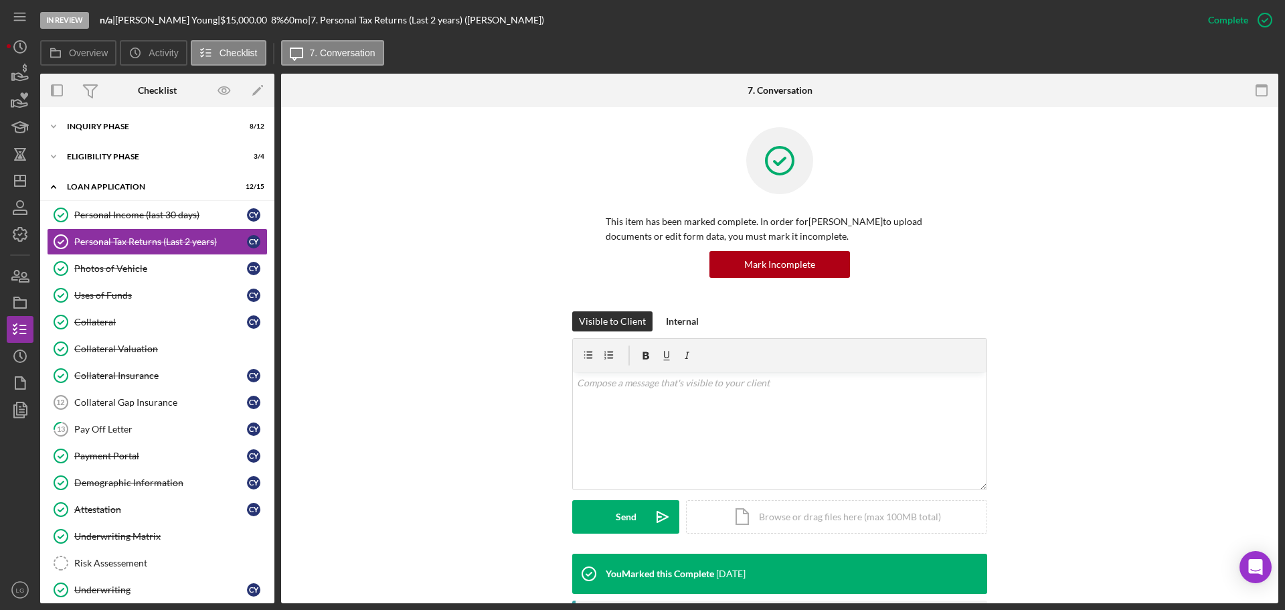
scroll to position [268, 0]
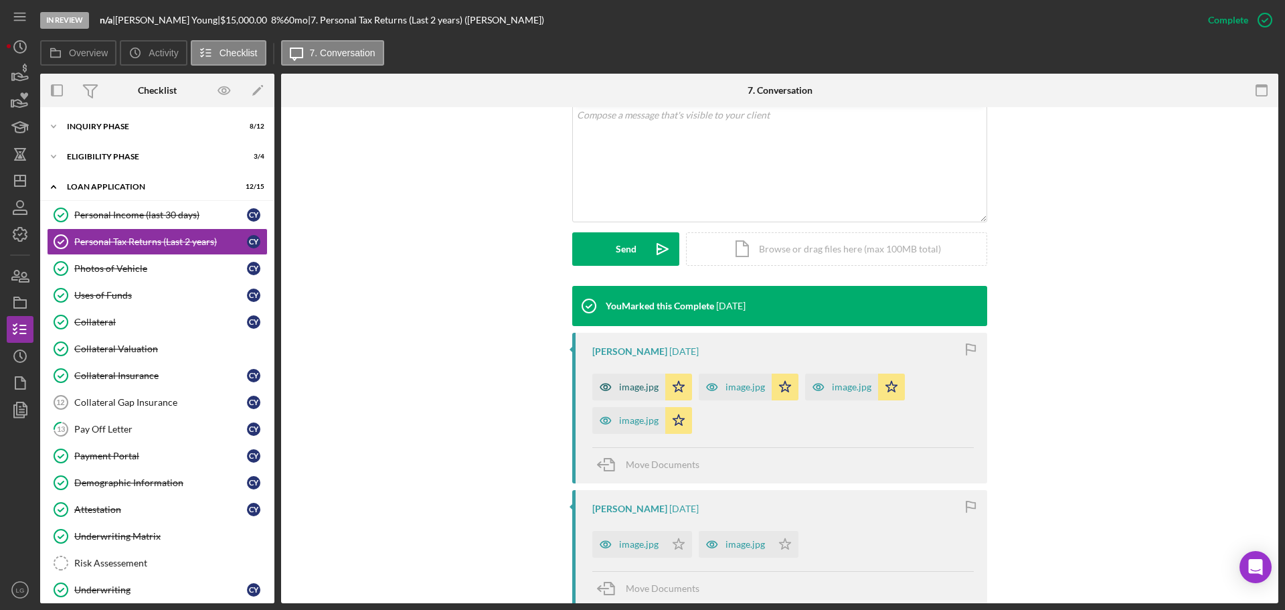
click at [604, 387] on icon "button" at bounding box center [605, 386] width 27 height 27
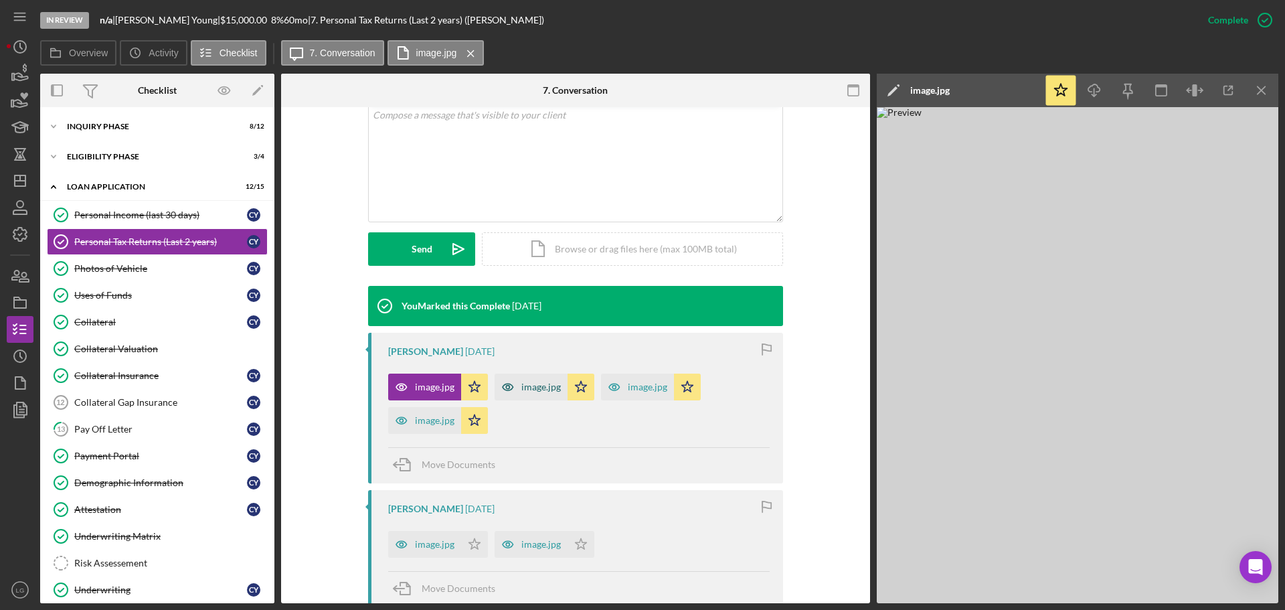
click at [521, 390] on div "image.jpg" at bounding box center [540, 386] width 39 height 11
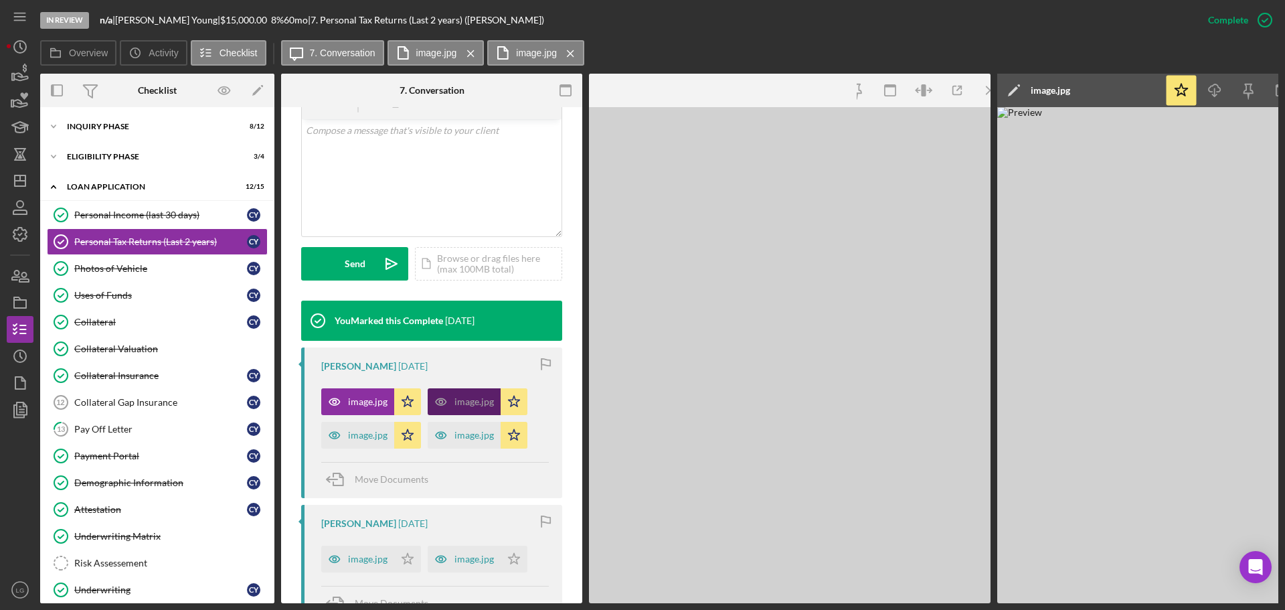
scroll to position [283, 0]
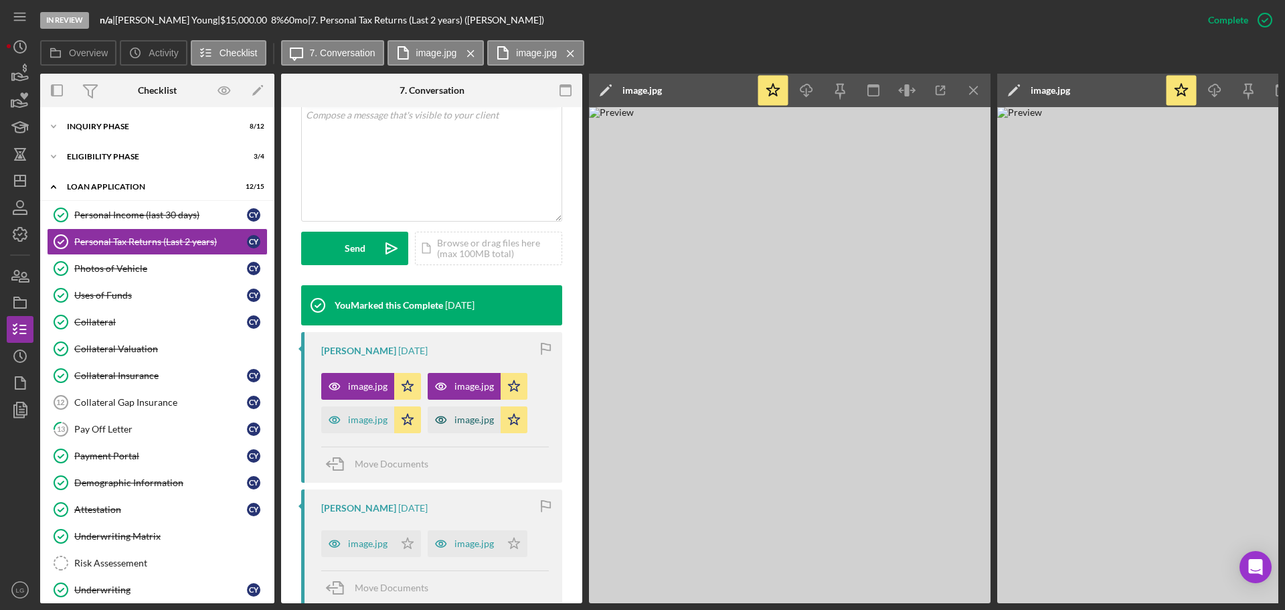
click at [464, 422] on div "image.jpg" at bounding box center [473, 419] width 39 height 11
click at [377, 428] on div "image.jpg" at bounding box center [357, 419] width 73 height 27
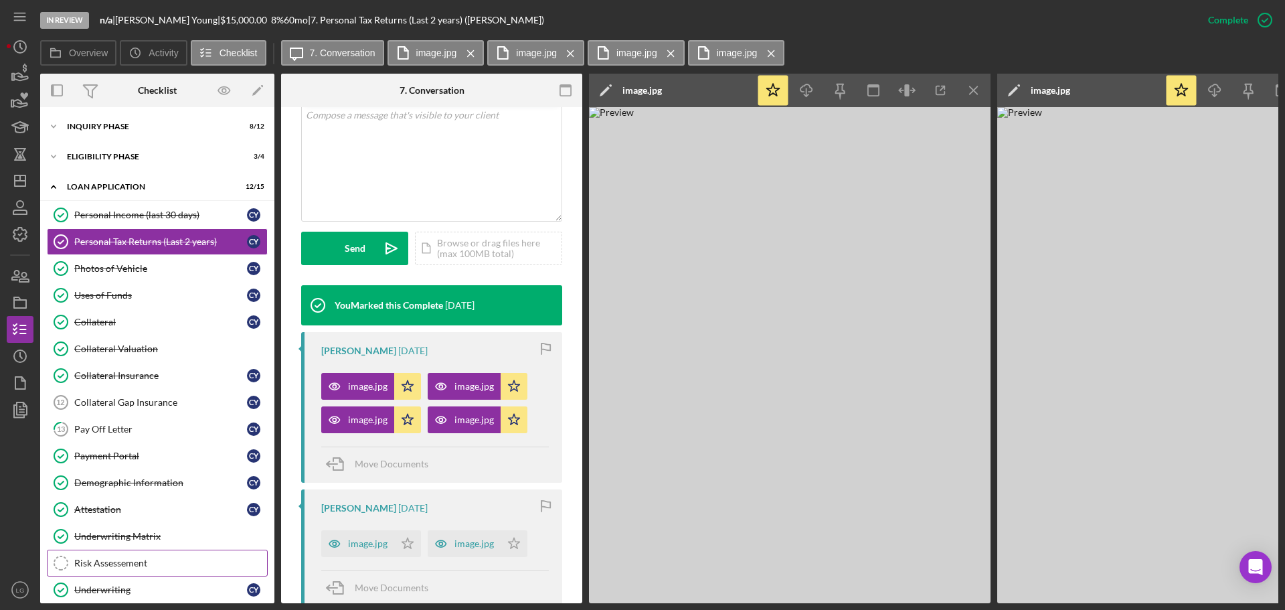
scroll to position [108, 0]
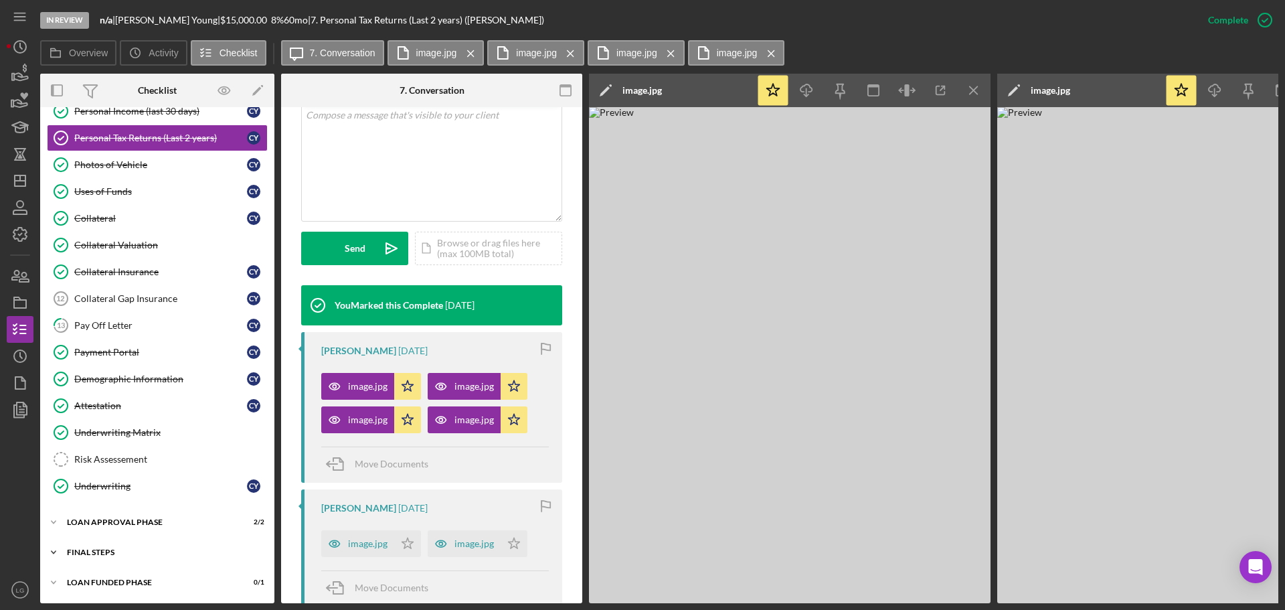
click at [157, 558] on div "Icon/Expander FINAL STEPS 4 / 8" at bounding box center [157, 552] width 234 height 27
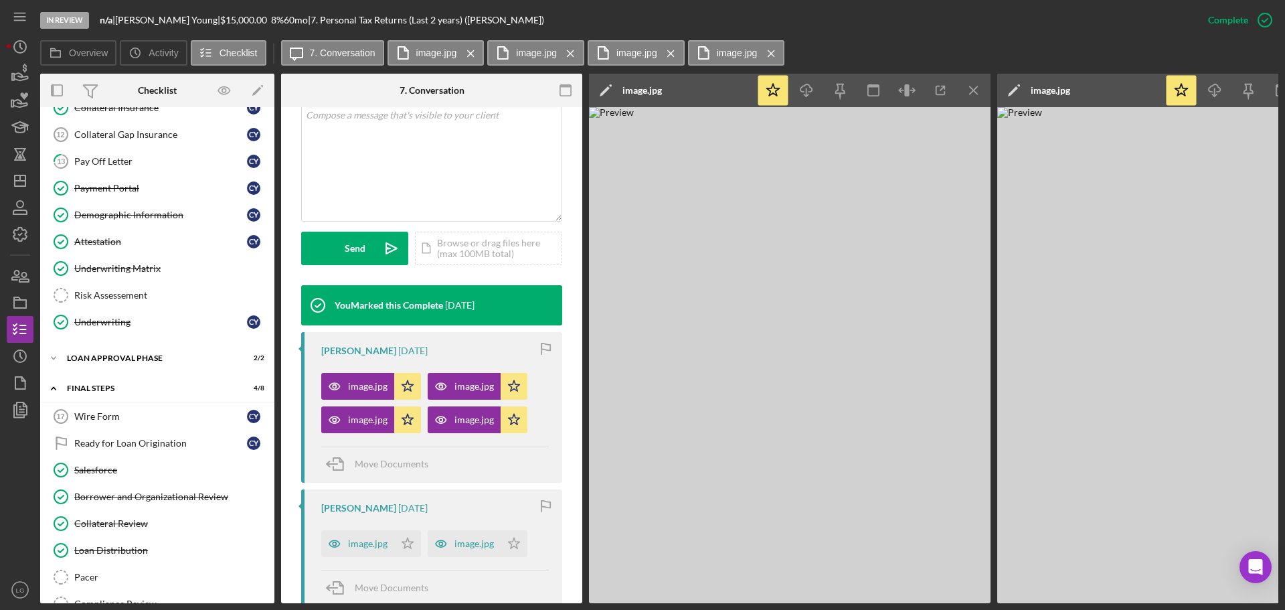
scroll to position [0, 0]
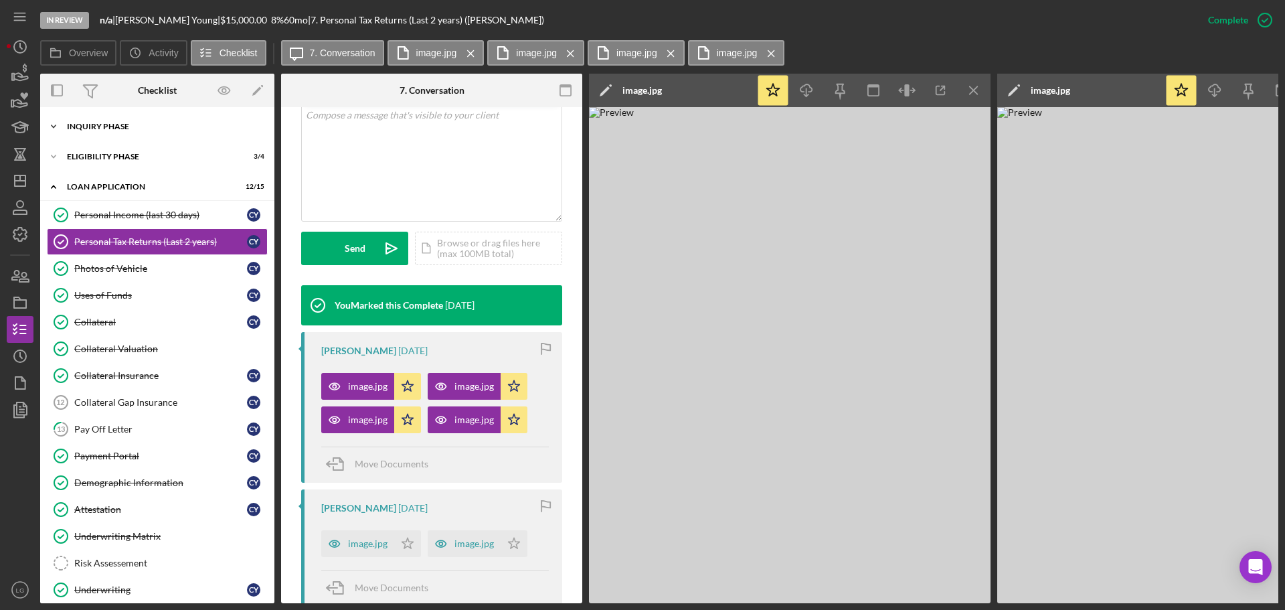
click at [190, 133] on div "Icon/Expander Inquiry Phase 8 / 12" at bounding box center [157, 126] width 234 height 27
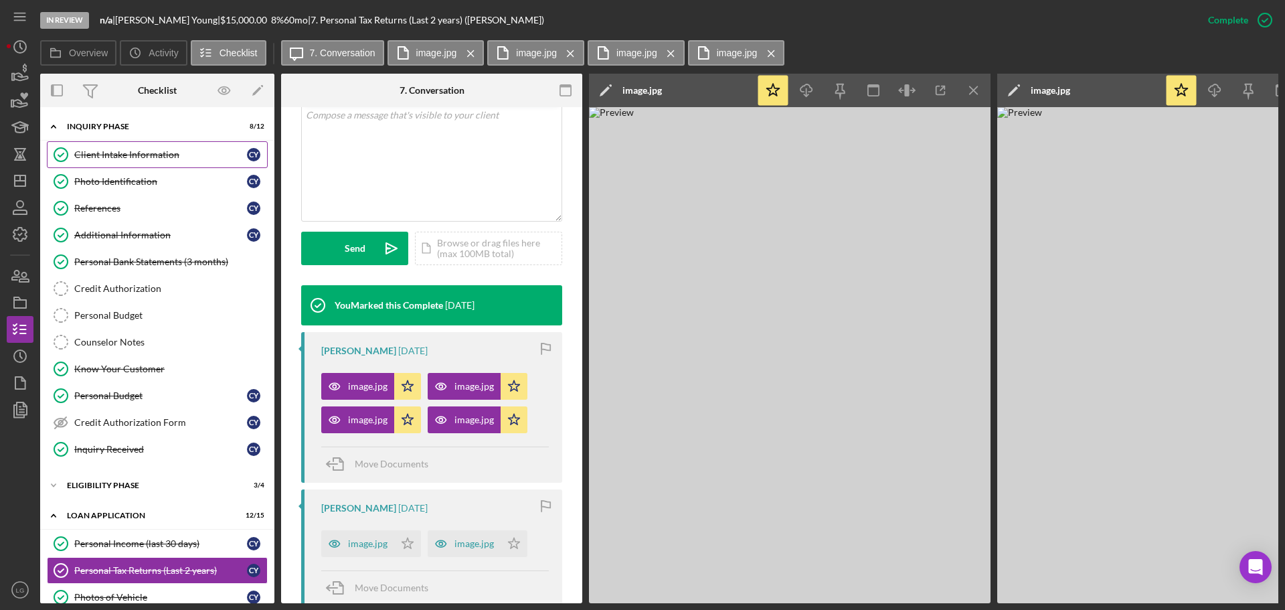
click at [179, 153] on div "Client Intake Information" at bounding box center [160, 154] width 173 height 11
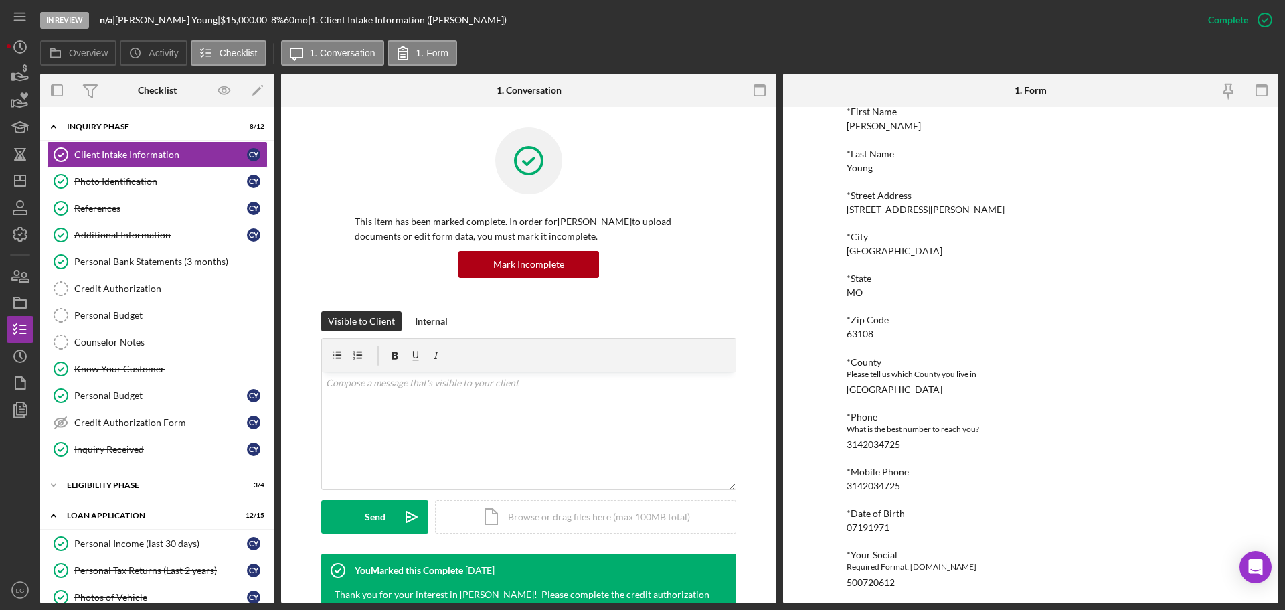
scroll to position [134, 0]
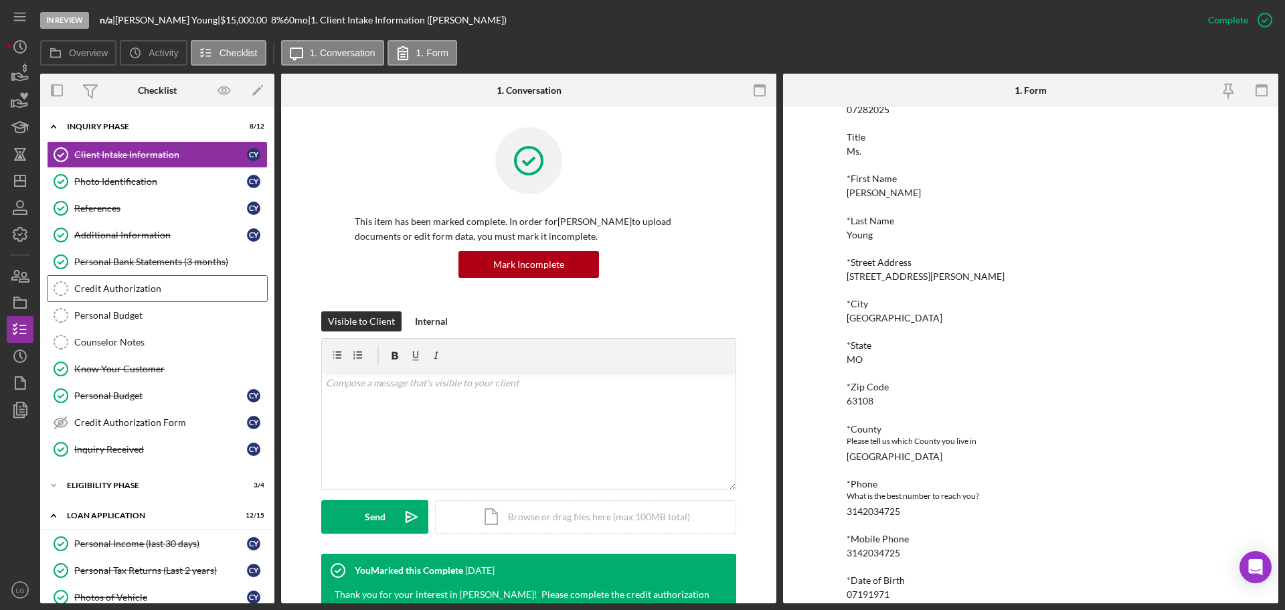
click at [138, 286] on div "Credit Authorization" at bounding box center [170, 288] width 193 height 11
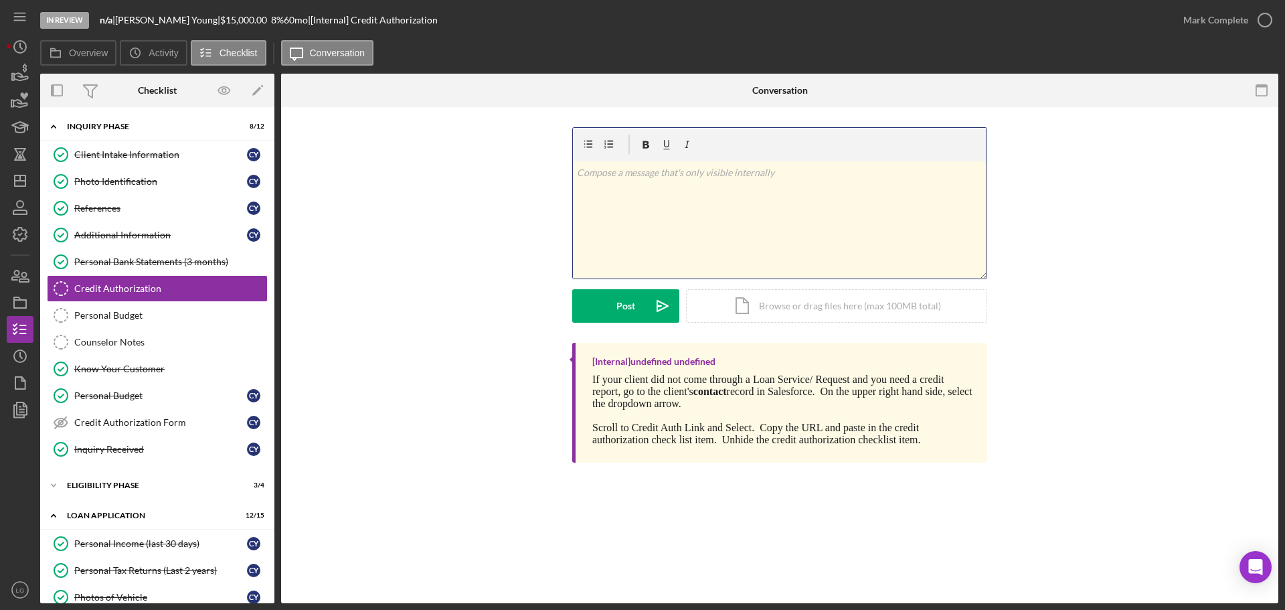
click at [749, 232] on div "v Color teal Color pink Remove color Add row above Add row below Add column bef…" at bounding box center [780, 219] width 414 height 117
click at [606, 292] on button "Post Icon/icon-invite-send" at bounding box center [625, 305] width 107 height 33
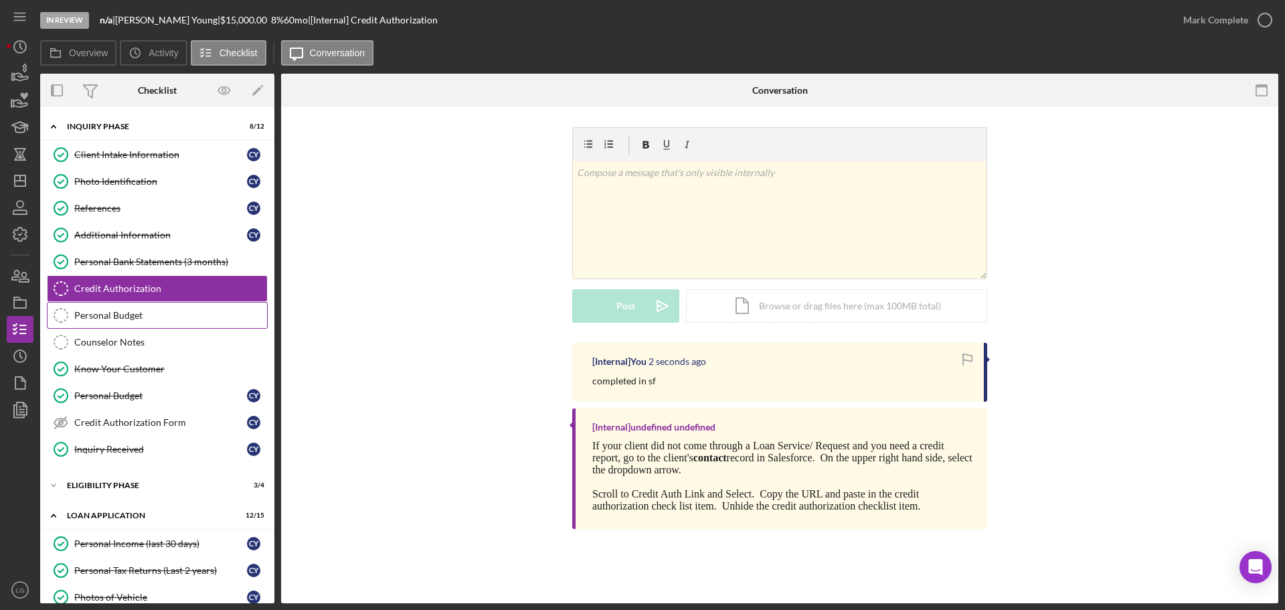
click at [191, 323] on link "Personal Budget Personal Budget" at bounding box center [157, 315] width 221 height 27
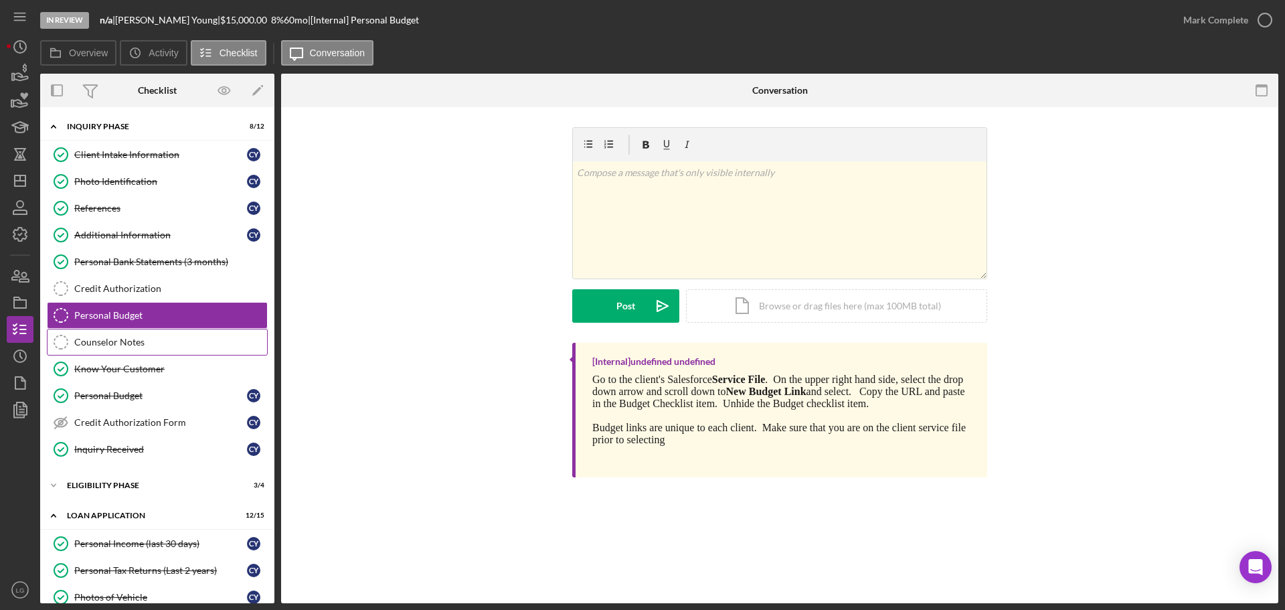
click at [169, 349] on link "Counselor Notes Counselor Notes" at bounding box center [157, 342] width 221 height 27
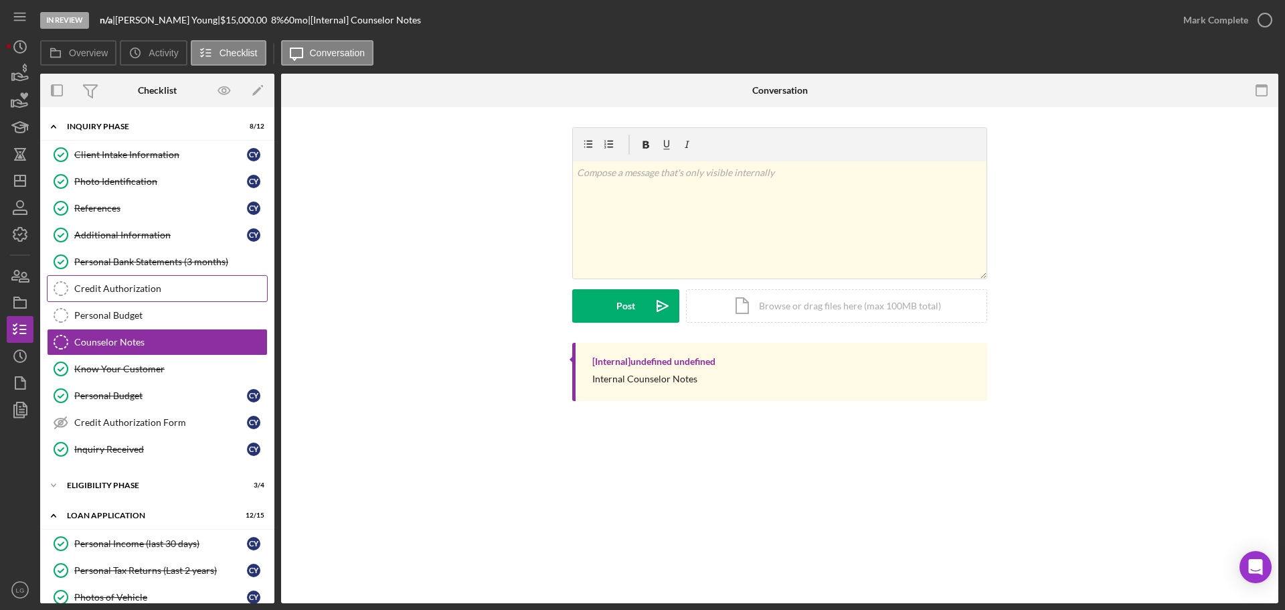
click at [165, 288] on div "Credit Authorization" at bounding box center [170, 288] width 193 height 11
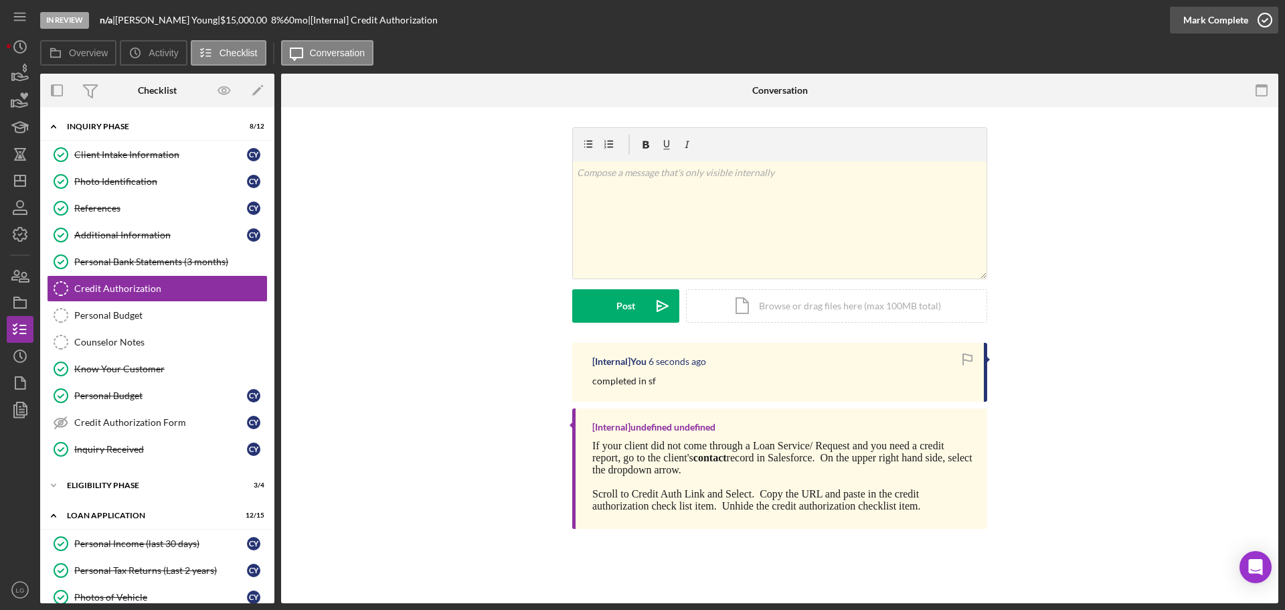
click at [1207, 13] on div "Mark Complete" at bounding box center [1215, 20] width 65 height 27
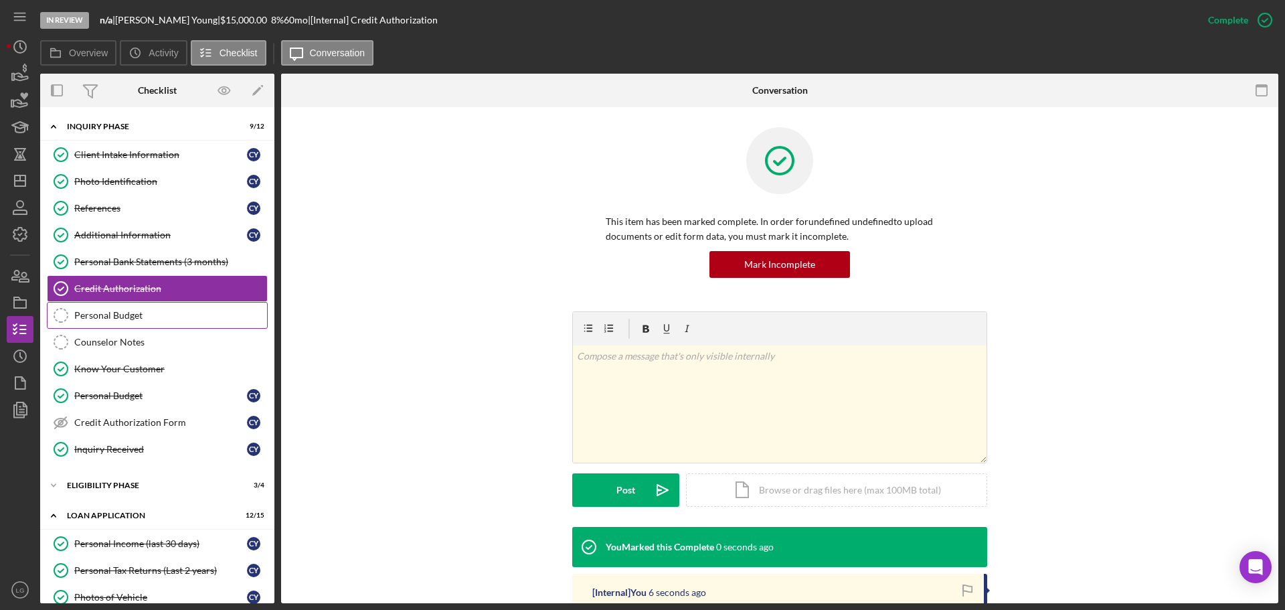
click at [93, 316] on div "Personal Budget" at bounding box center [170, 315] width 193 height 11
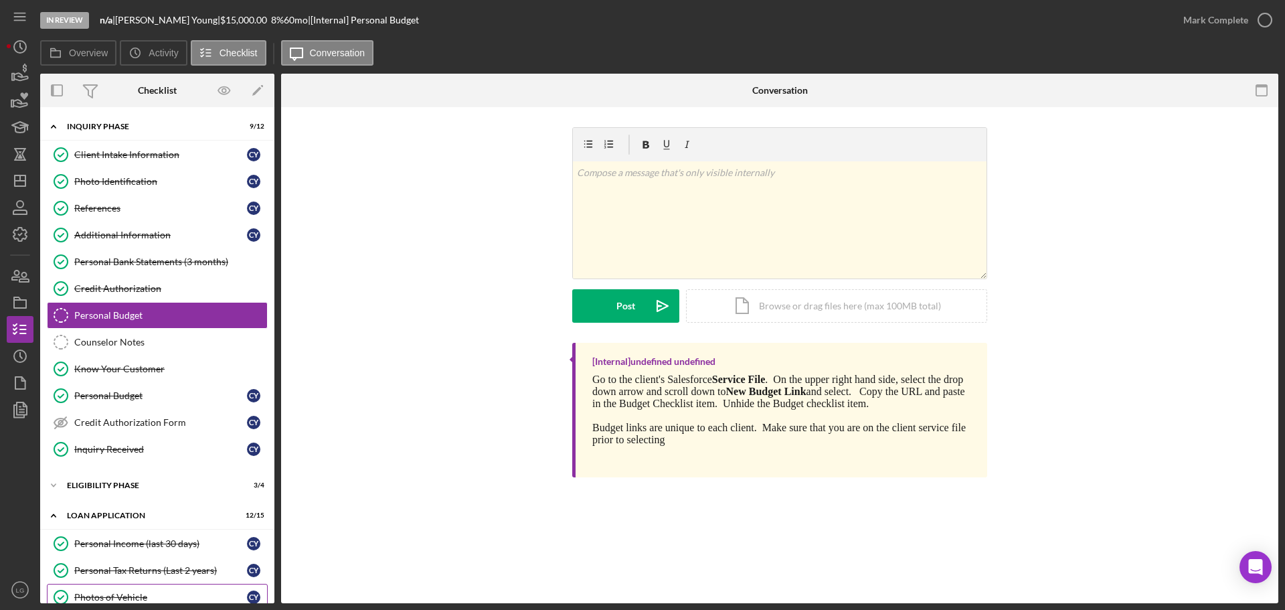
scroll to position [134, 0]
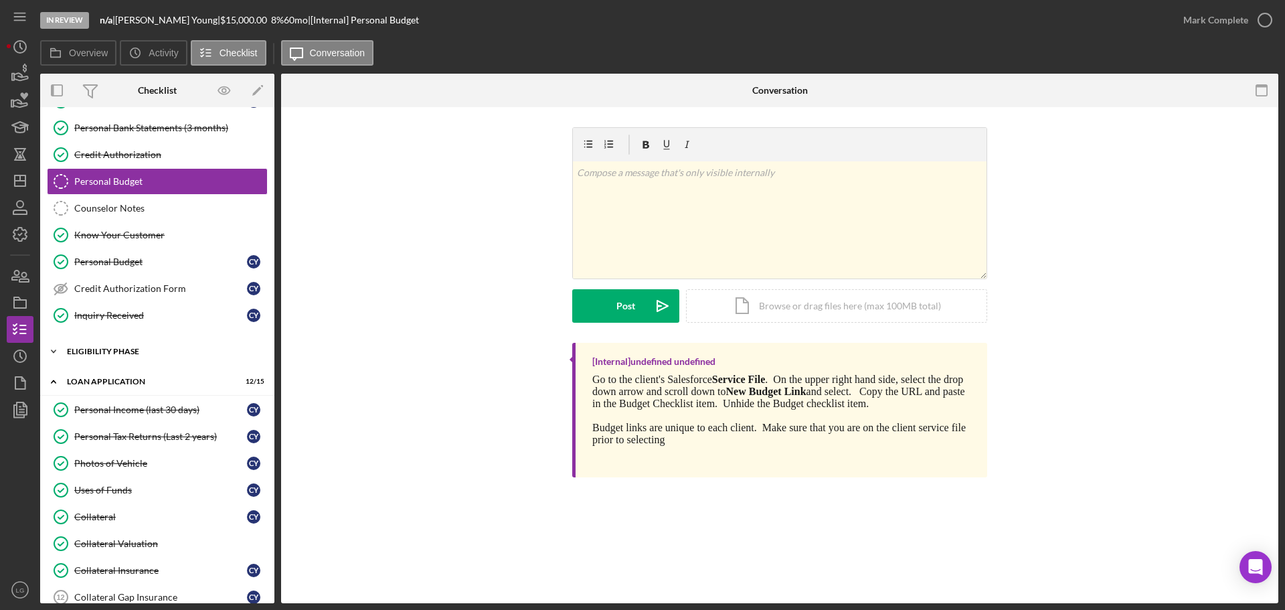
click at [133, 353] on div "Eligibility Phase" at bounding box center [162, 351] width 191 height 8
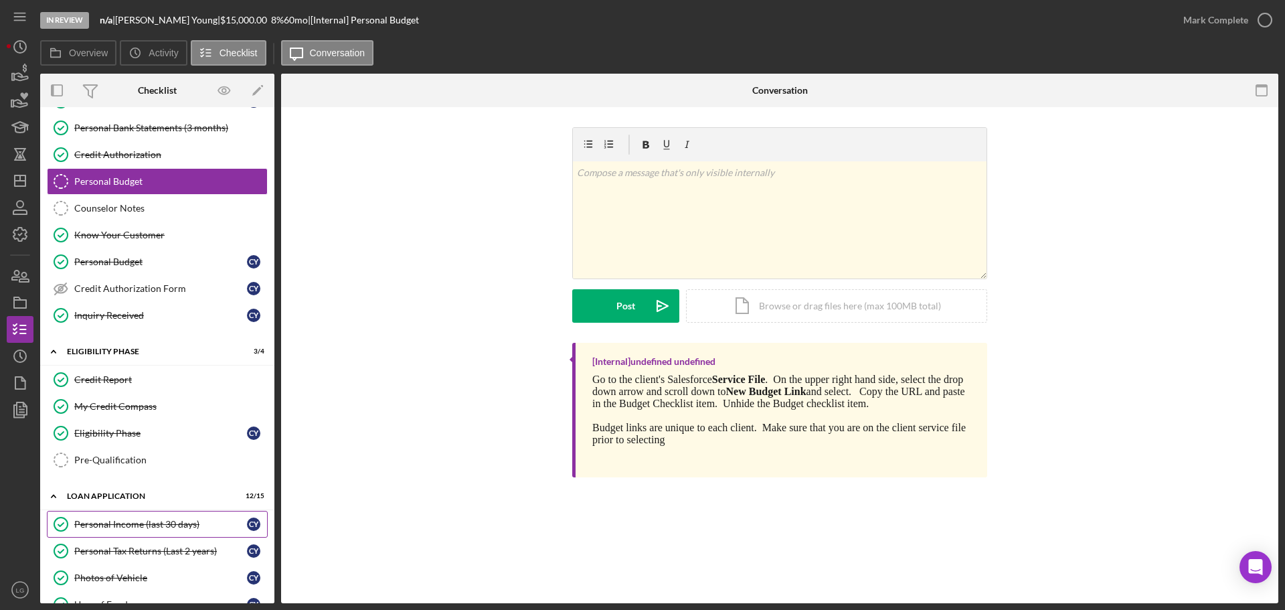
click at [149, 523] on div "Personal Income (last 30 days)" at bounding box center [160, 524] width 173 height 11
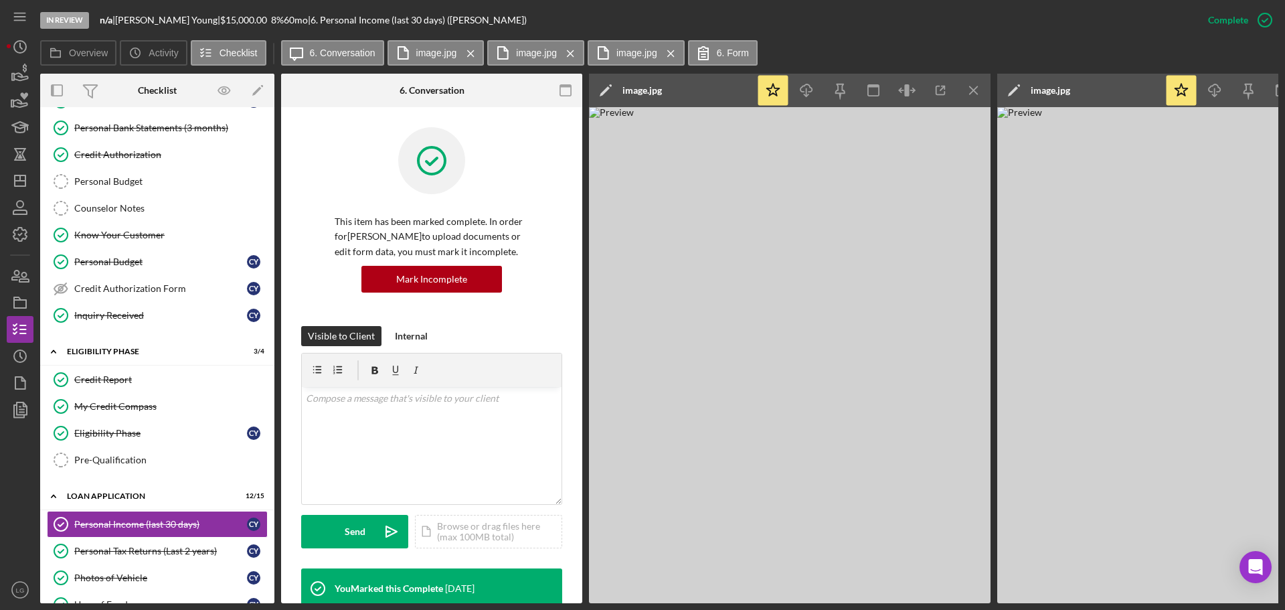
scroll to position [268, 0]
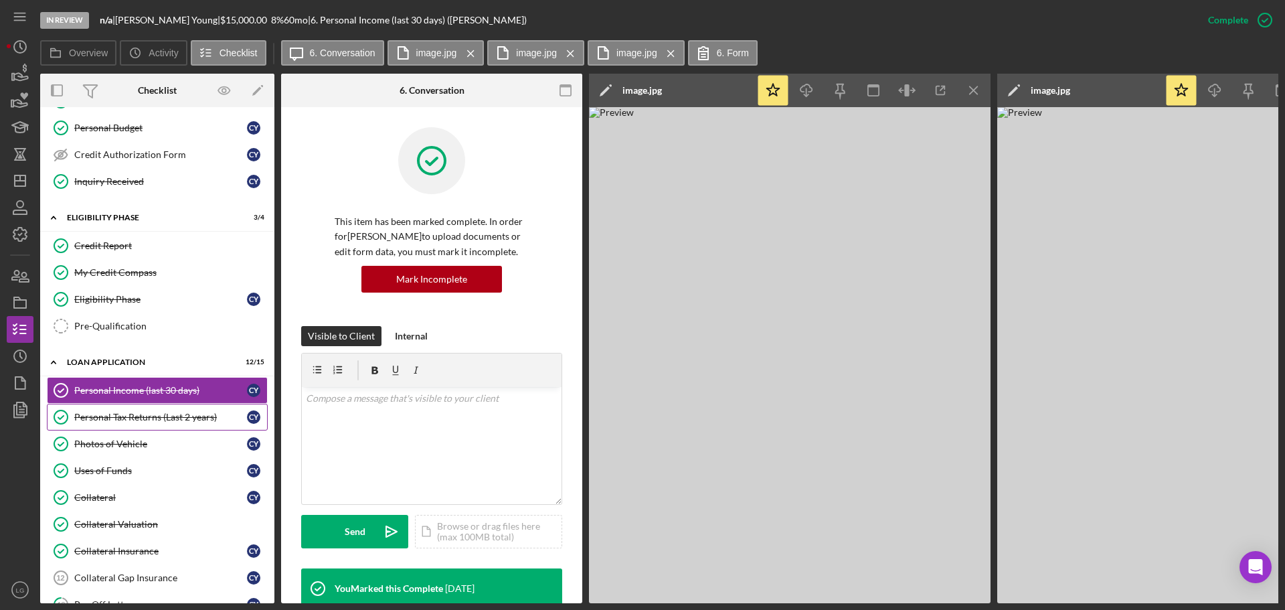
click at [153, 410] on link "Personal Tax Returns (Last 2 years) Personal Tax Returns (Last 2 years) C Y" at bounding box center [157, 417] width 221 height 27
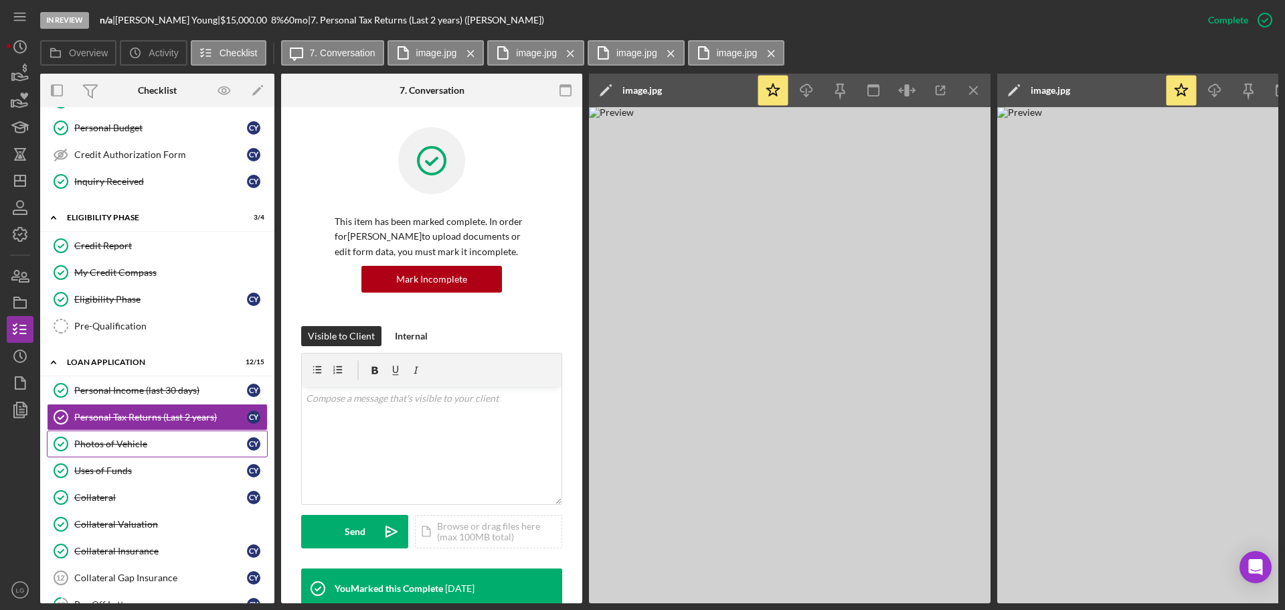
click at [161, 444] on div "Photos of Vehicle" at bounding box center [160, 443] width 173 height 11
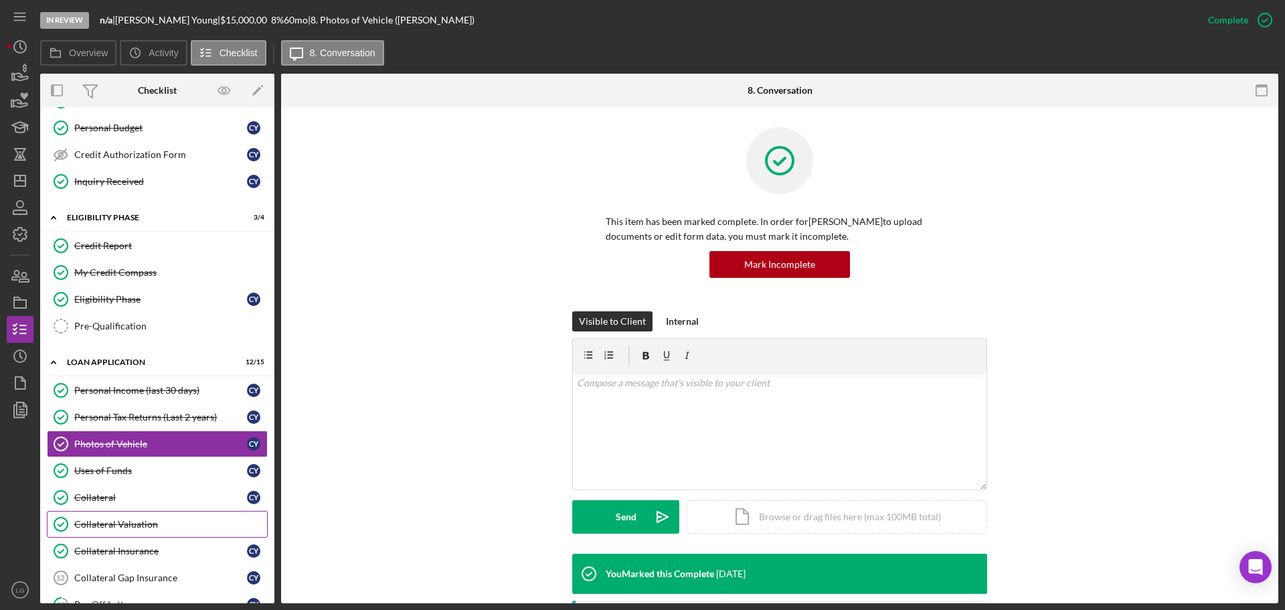
click at [105, 519] on div "Collateral Valuation" at bounding box center [170, 524] width 193 height 11
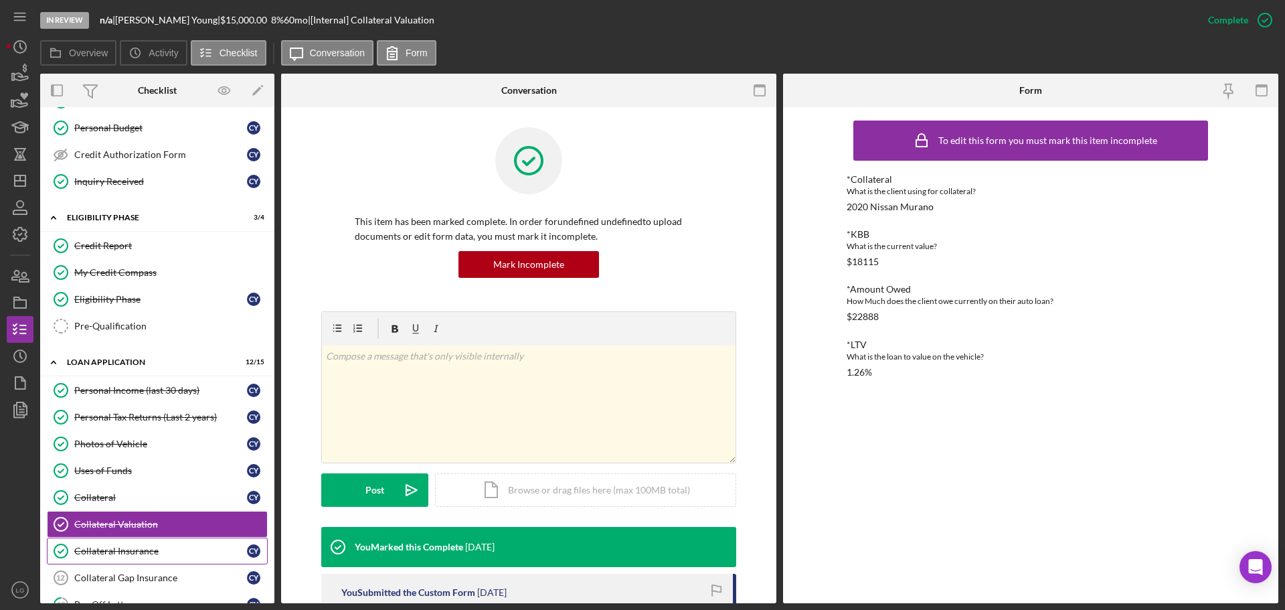
click at [136, 543] on link "Collateral Insurance Collateral Insurance C Y" at bounding box center [157, 550] width 221 height 27
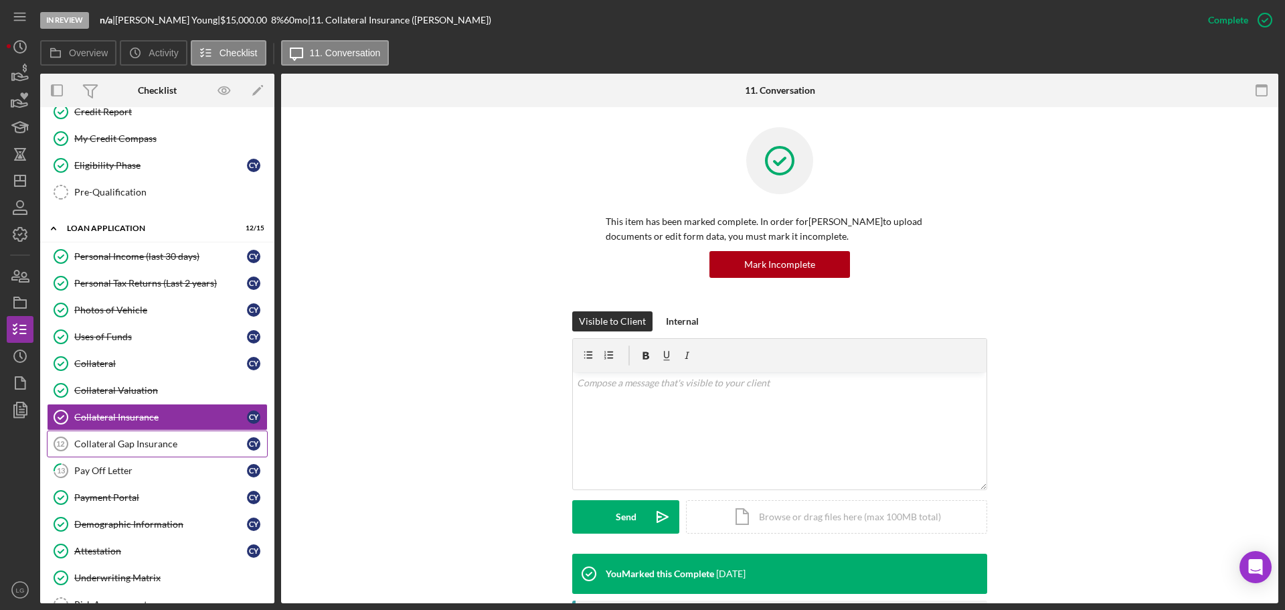
scroll to position [602, 0]
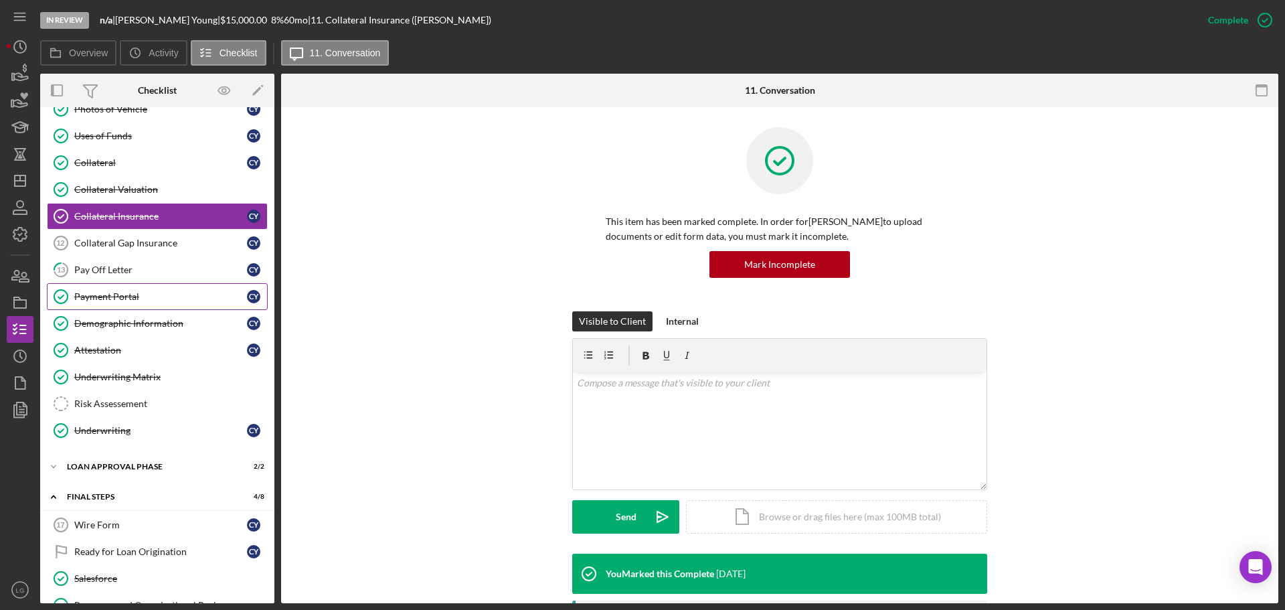
click at [71, 290] on icon "Payment Portal" at bounding box center [60, 296] width 33 height 33
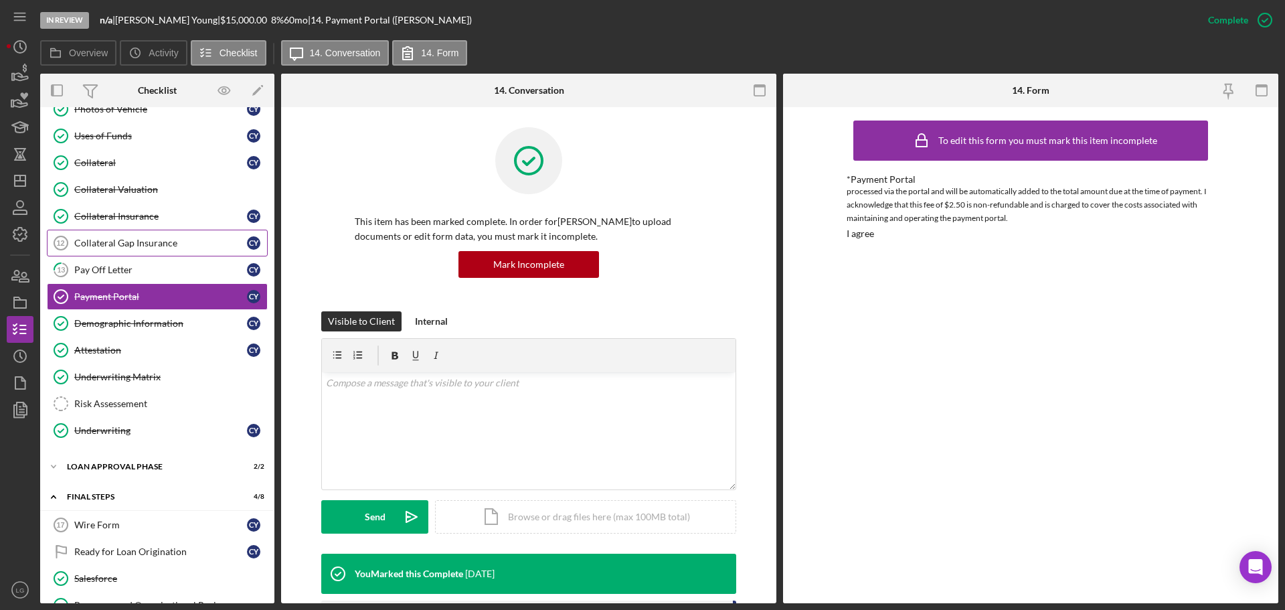
click at [118, 243] on div "Collateral Gap Insurance" at bounding box center [160, 243] width 173 height 11
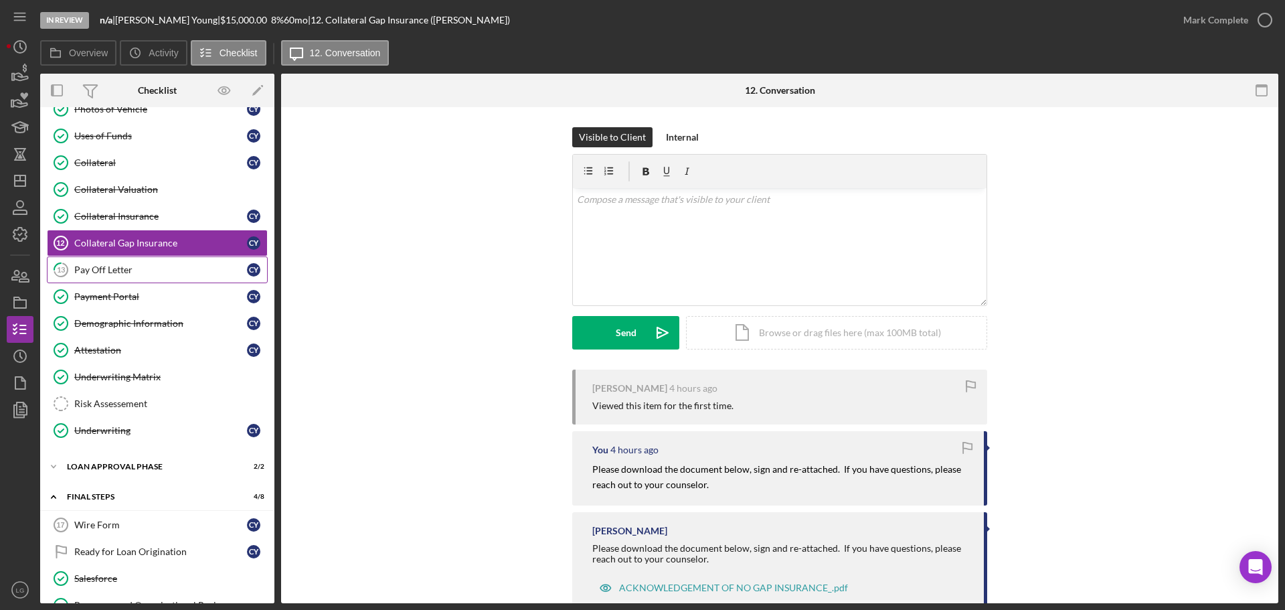
click at [79, 266] on div "Pay Off Letter" at bounding box center [160, 269] width 173 height 11
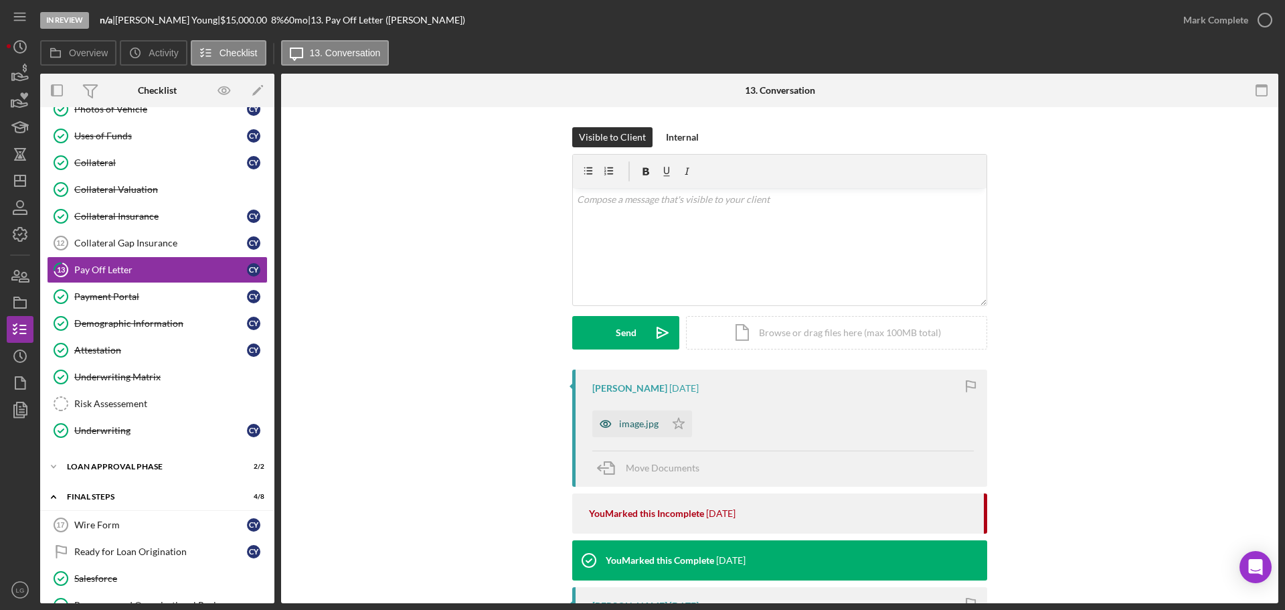
click at [642, 427] on div "image.jpg" at bounding box center [638, 423] width 39 height 11
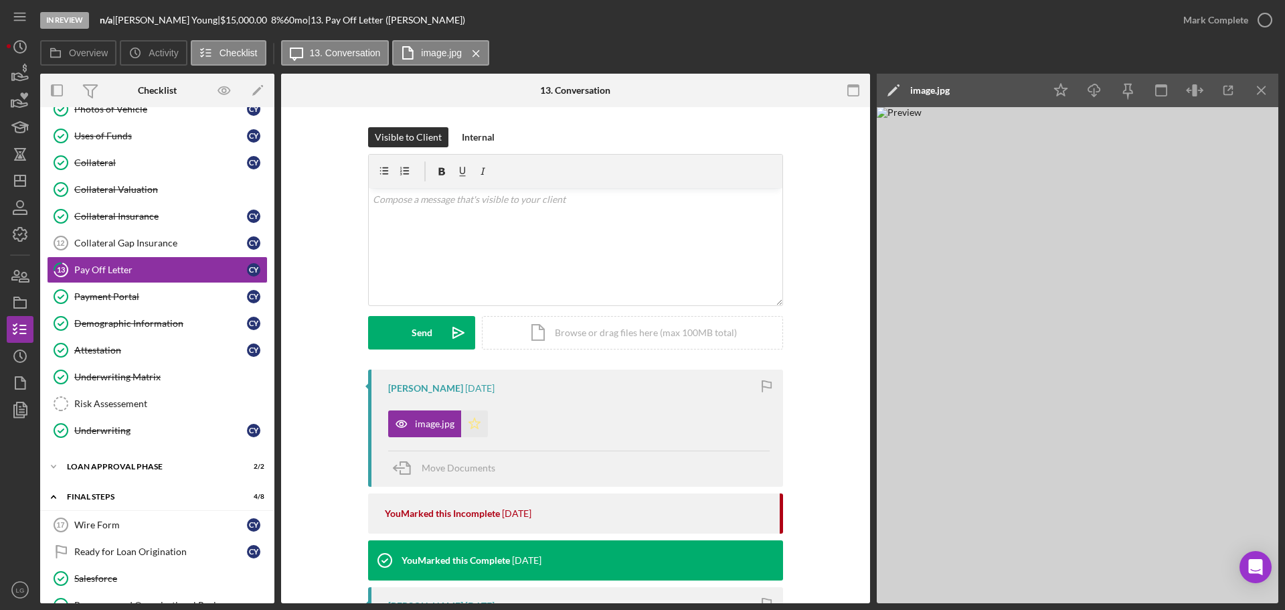
click at [473, 430] on icon "Icon/Star" at bounding box center [474, 423] width 27 height 27
click at [1229, 27] on div "Mark Complete" at bounding box center [1215, 20] width 65 height 27
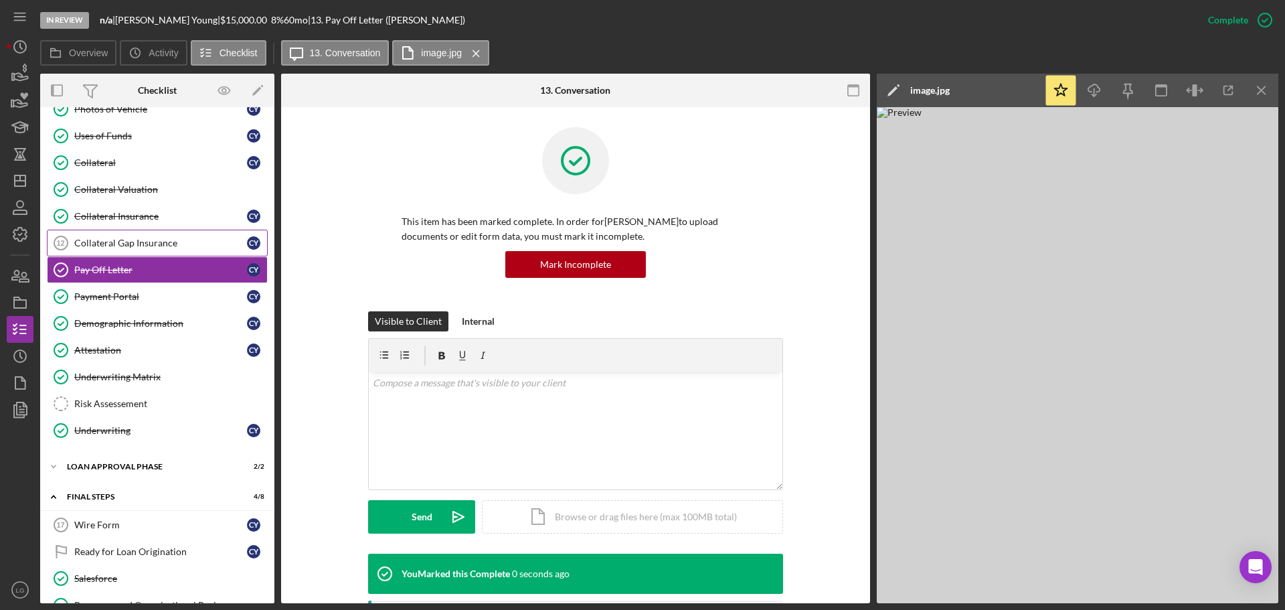
click at [84, 248] on div "Collateral Gap Insurance" at bounding box center [160, 243] width 173 height 11
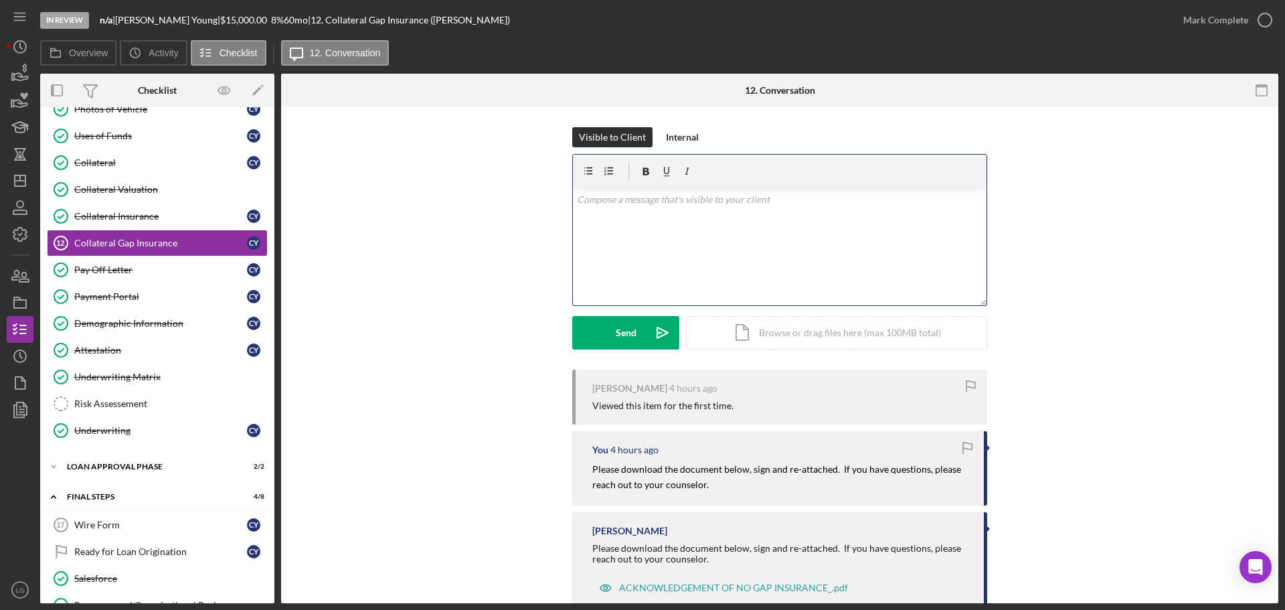
click at [741, 244] on div "v Color teal Color pink Remove color Add row above Add row below Add column bef…" at bounding box center [780, 246] width 414 height 117
